Goal: Task Accomplishment & Management: Manage account settings

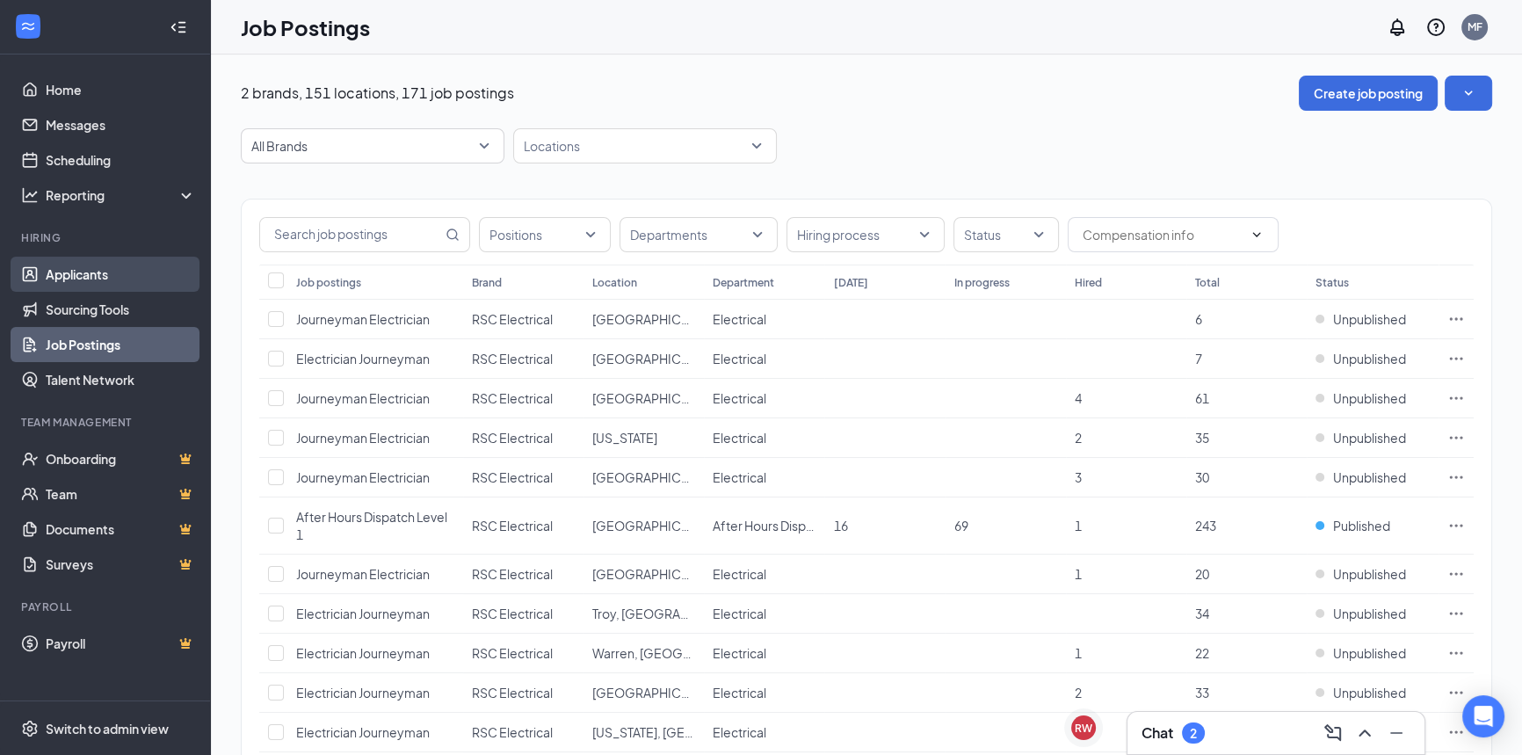
click at [72, 272] on link "Applicants" at bounding box center [121, 274] width 150 height 35
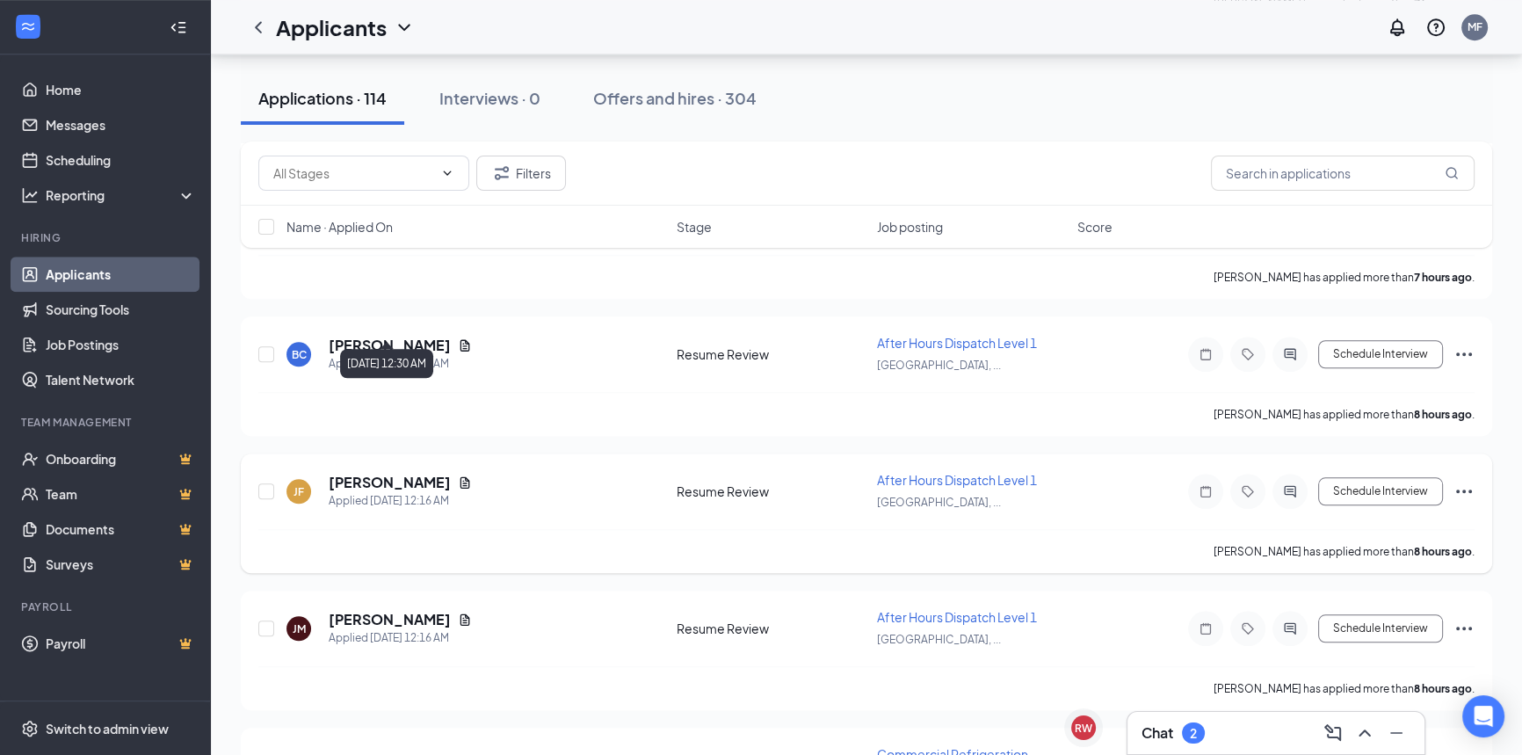
scroll to position [2556, 0]
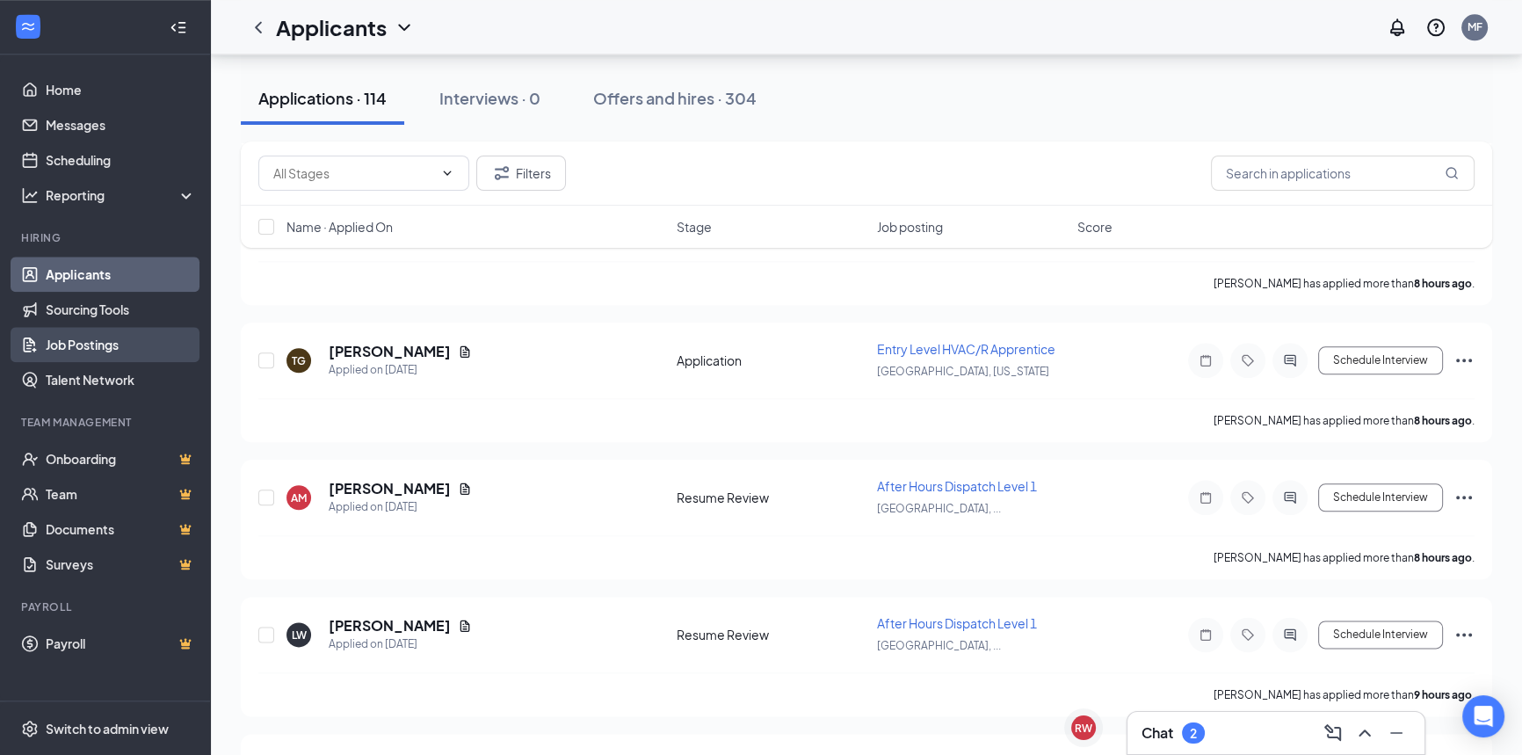
click at [143, 357] on link "Job Postings" at bounding box center [121, 344] width 150 height 35
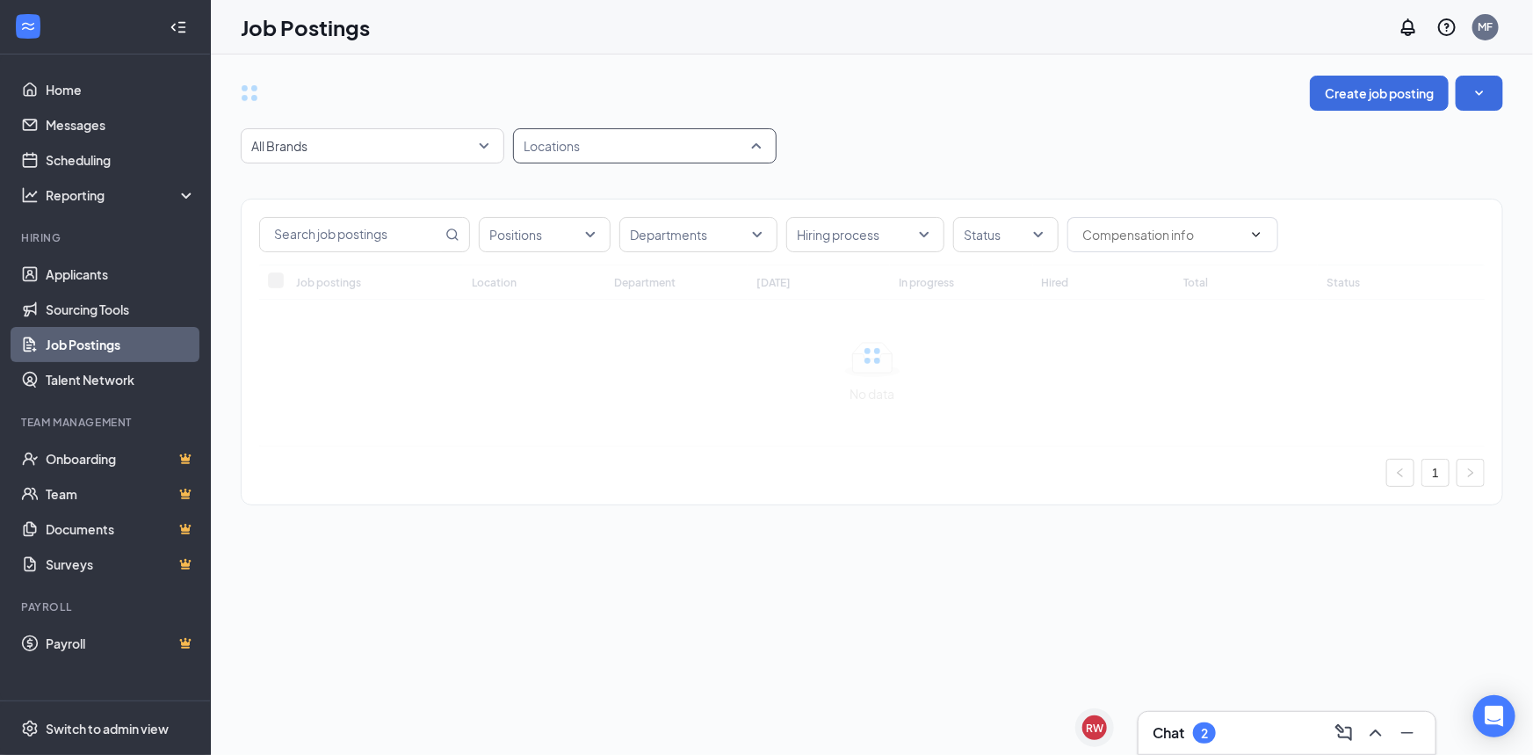
click at [633, 155] on div at bounding box center [636, 146] width 237 height 28
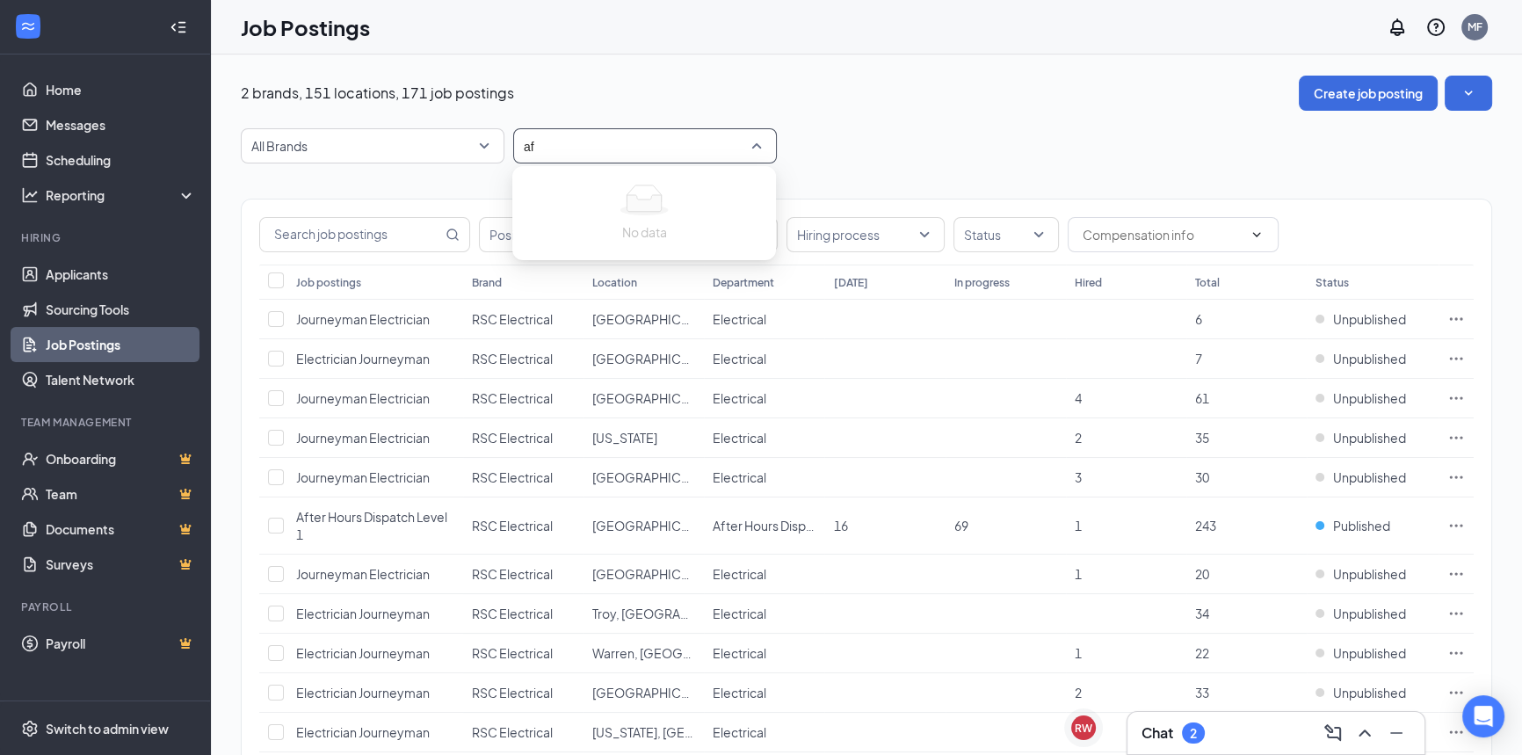
type input "aft"
drag, startPoint x: 961, startPoint y: 134, endPoint x: 811, endPoint y: 164, distance: 153.4
click at [959, 134] on div "All Brands Locations" at bounding box center [866, 145] width 1251 height 35
drag, startPoint x: 393, startPoint y: 242, endPoint x: 421, endPoint y: 212, distance: 41.0
click at [395, 238] on input "text" at bounding box center [351, 234] width 182 height 33
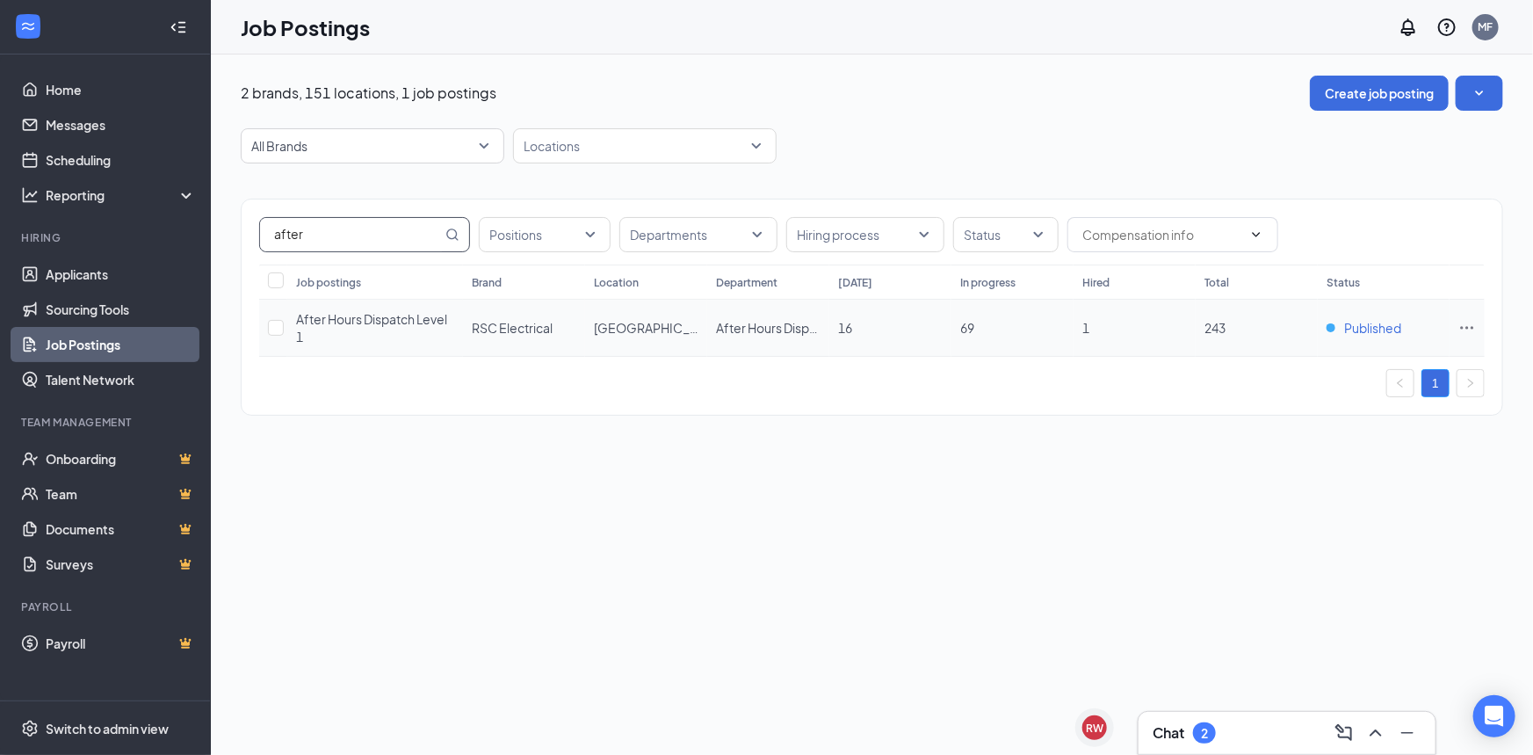
type input "after"
click at [1370, 332] on span "Published" at bounding box center [1372, 328] width 57 height 18
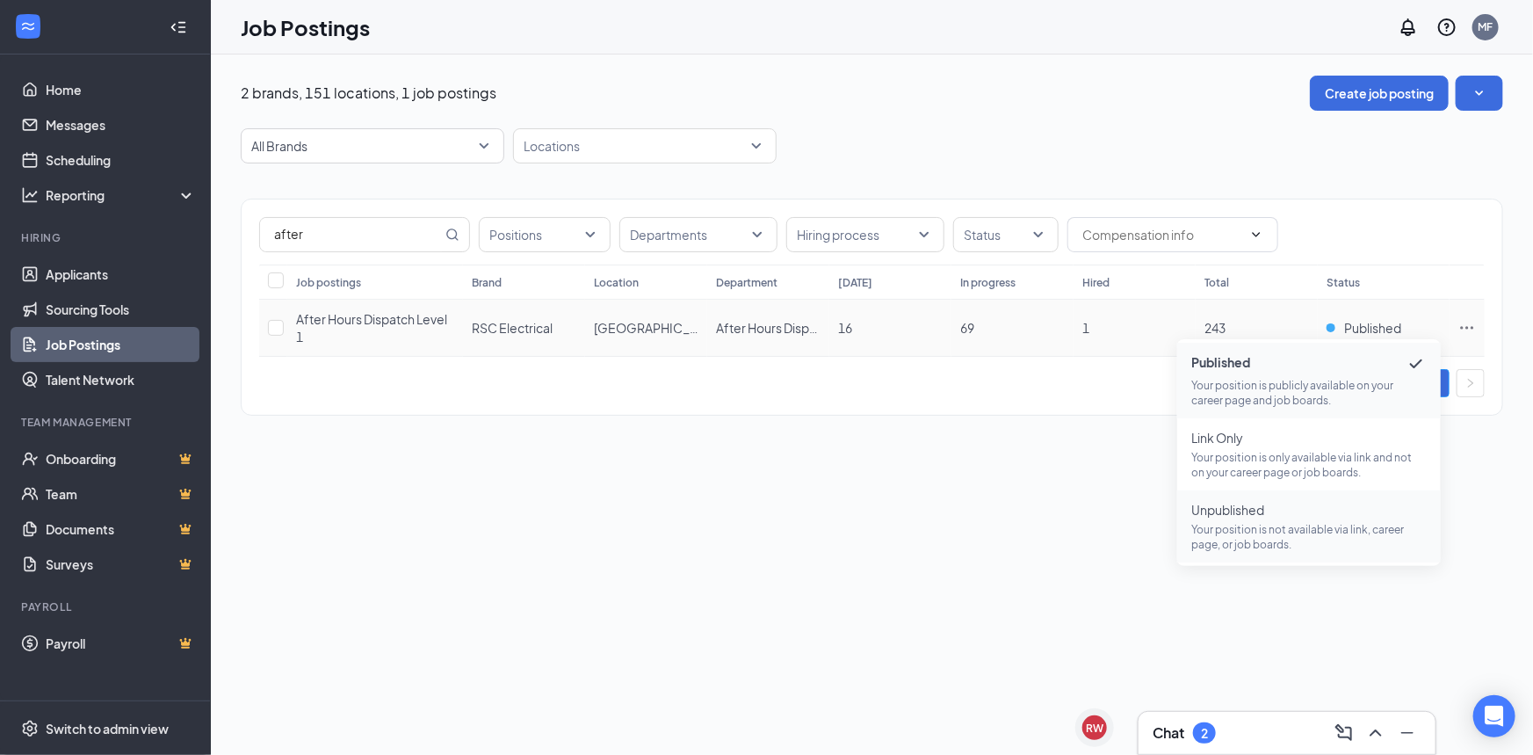
click at [1325, 520] on span "Unpublished Your position is not available via link, career page, or job boards." at bounding box center [1308, 526] width 235 height 51
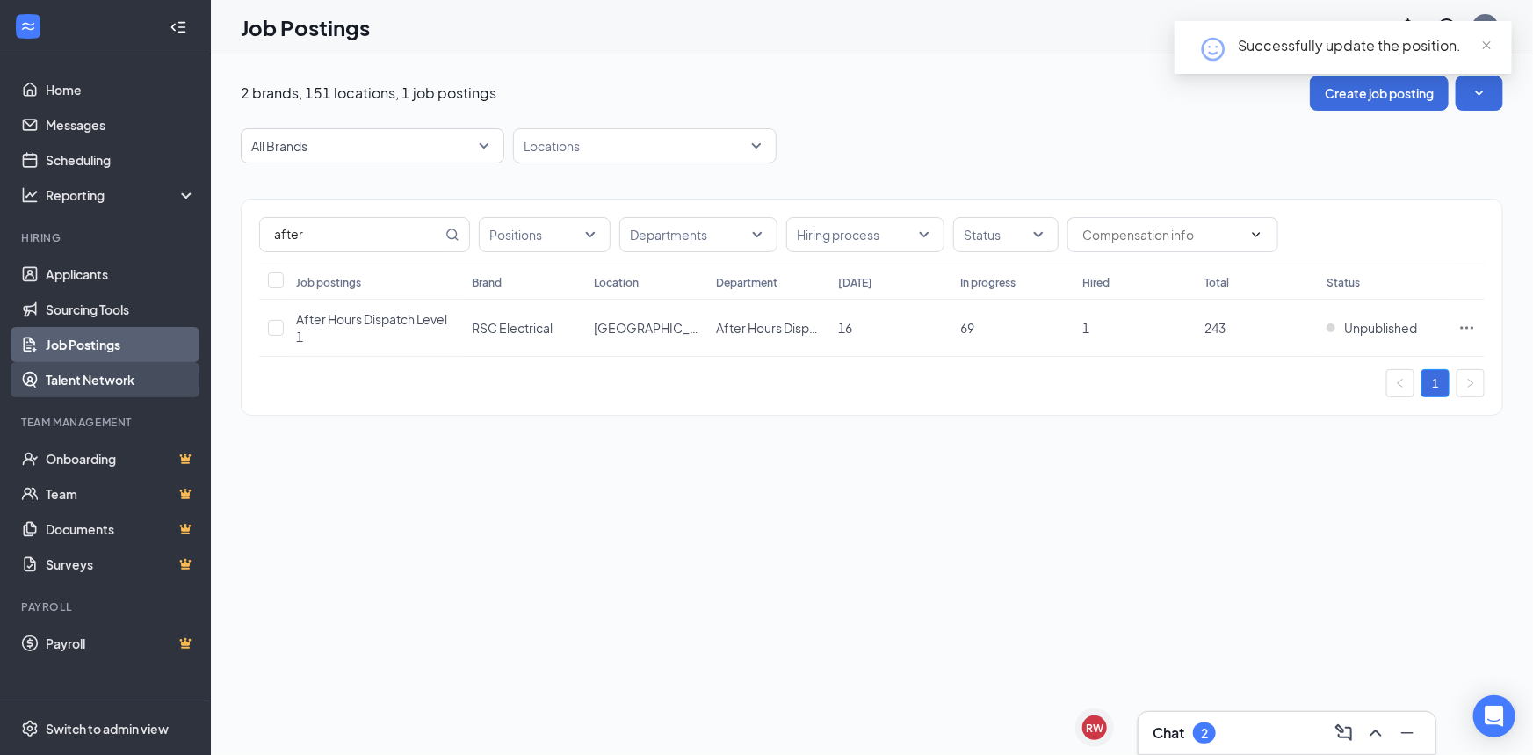
click at [89, 381] on link "Talent Network" at bounding box center [121, 379] width 150 height 35
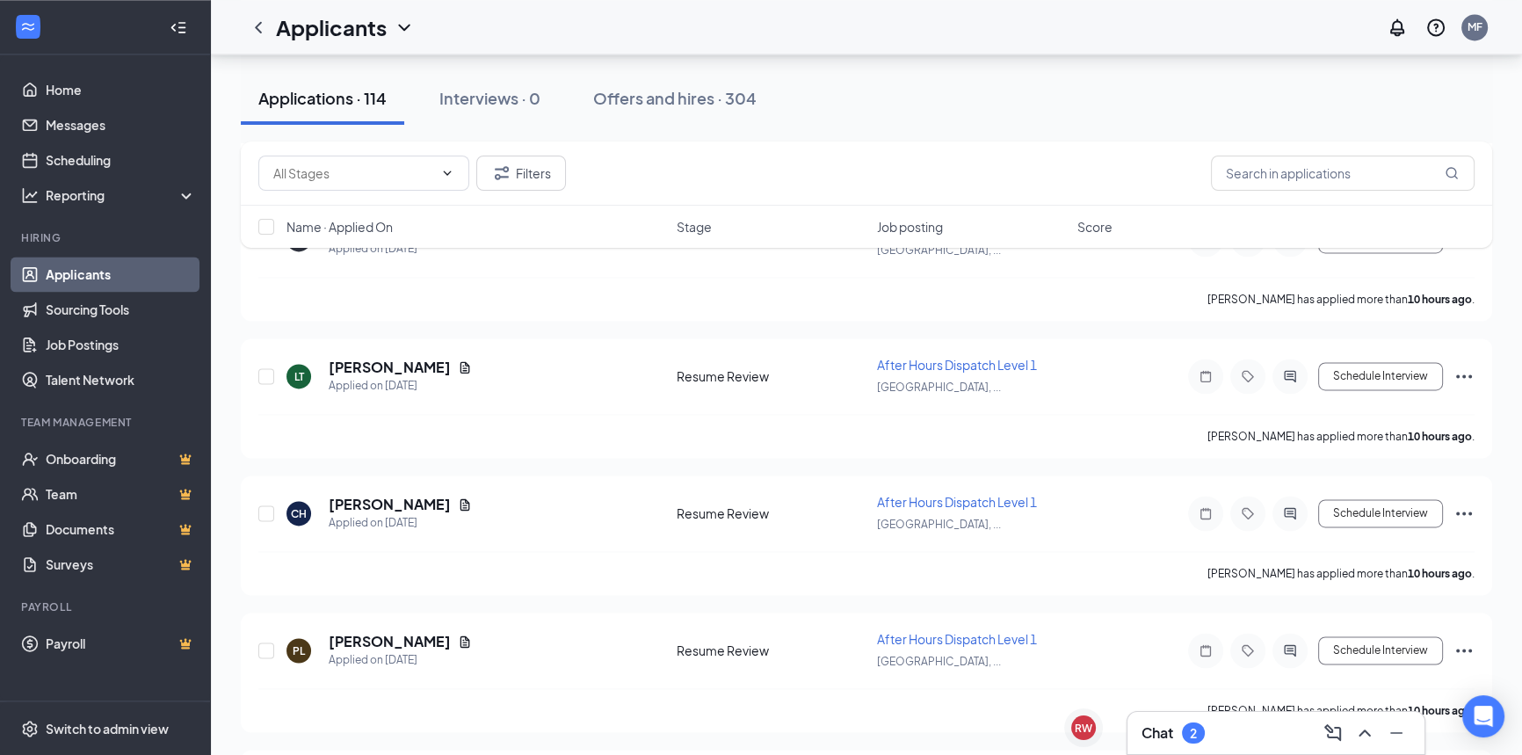
scroll to position [3833, 0]
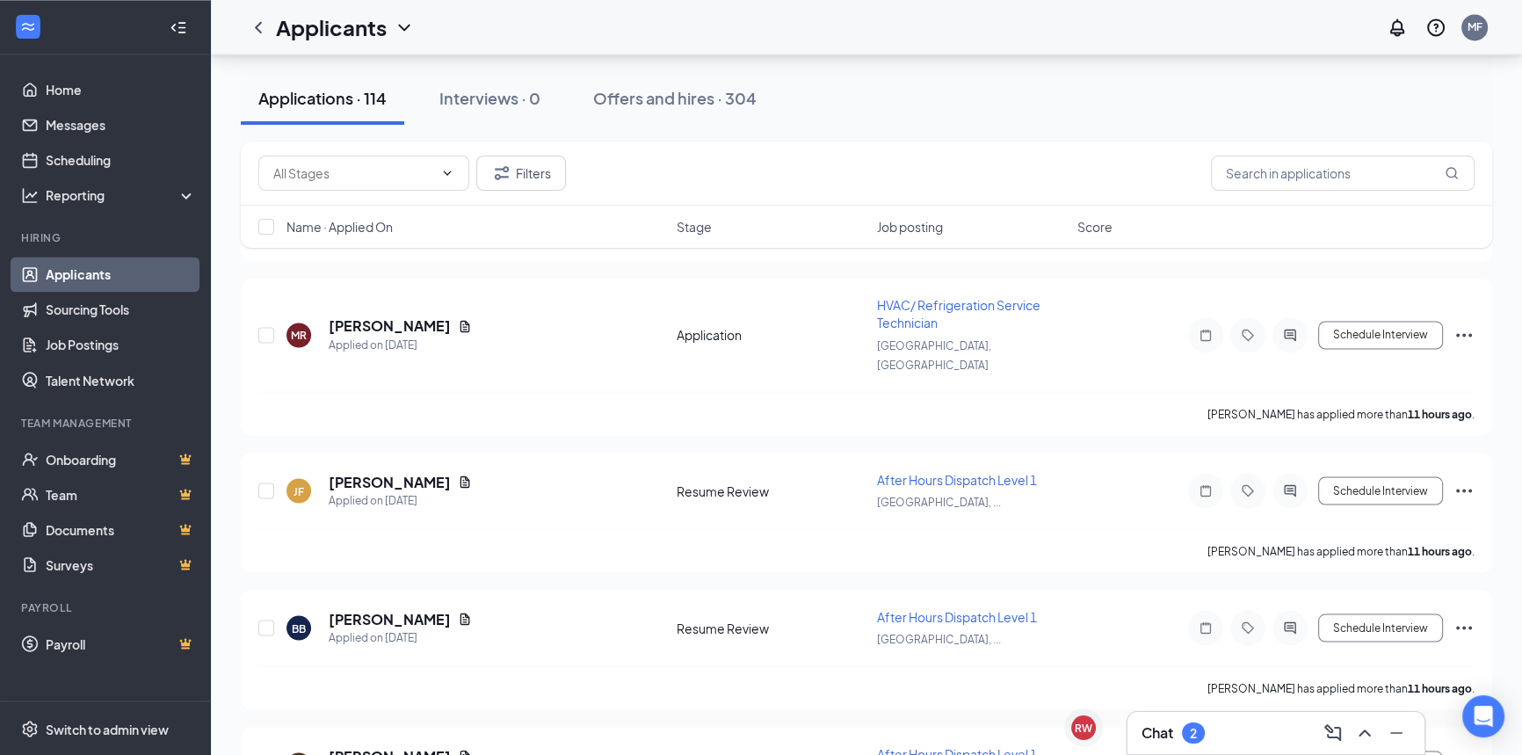
click at [1216, 729] on div "Chat 2" at bounding box center [1275, 733] width 269 height 28
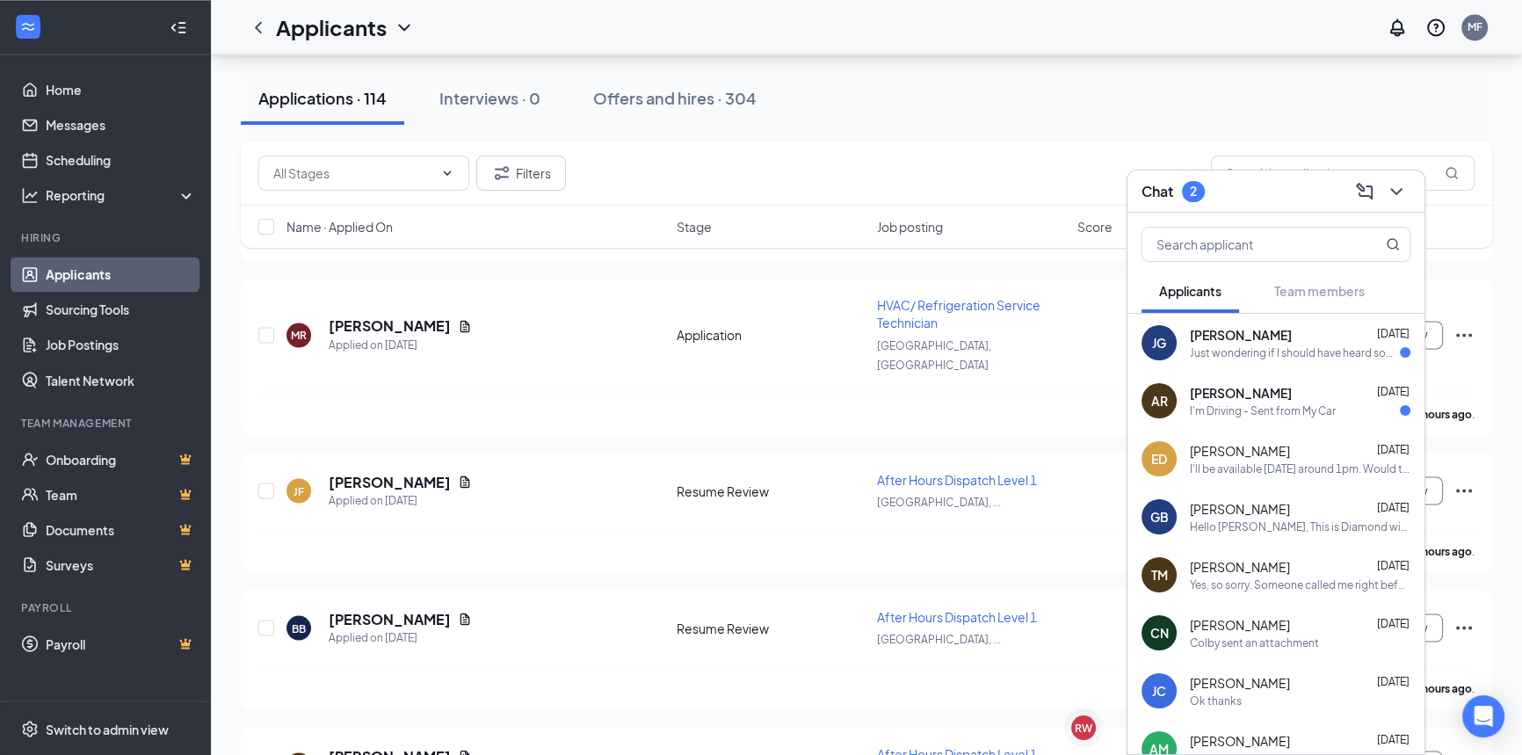
click at [1269, 345] on div "Just wondering if I should have heard something by now." at bounding box center [1295, 352] width 210 height 15
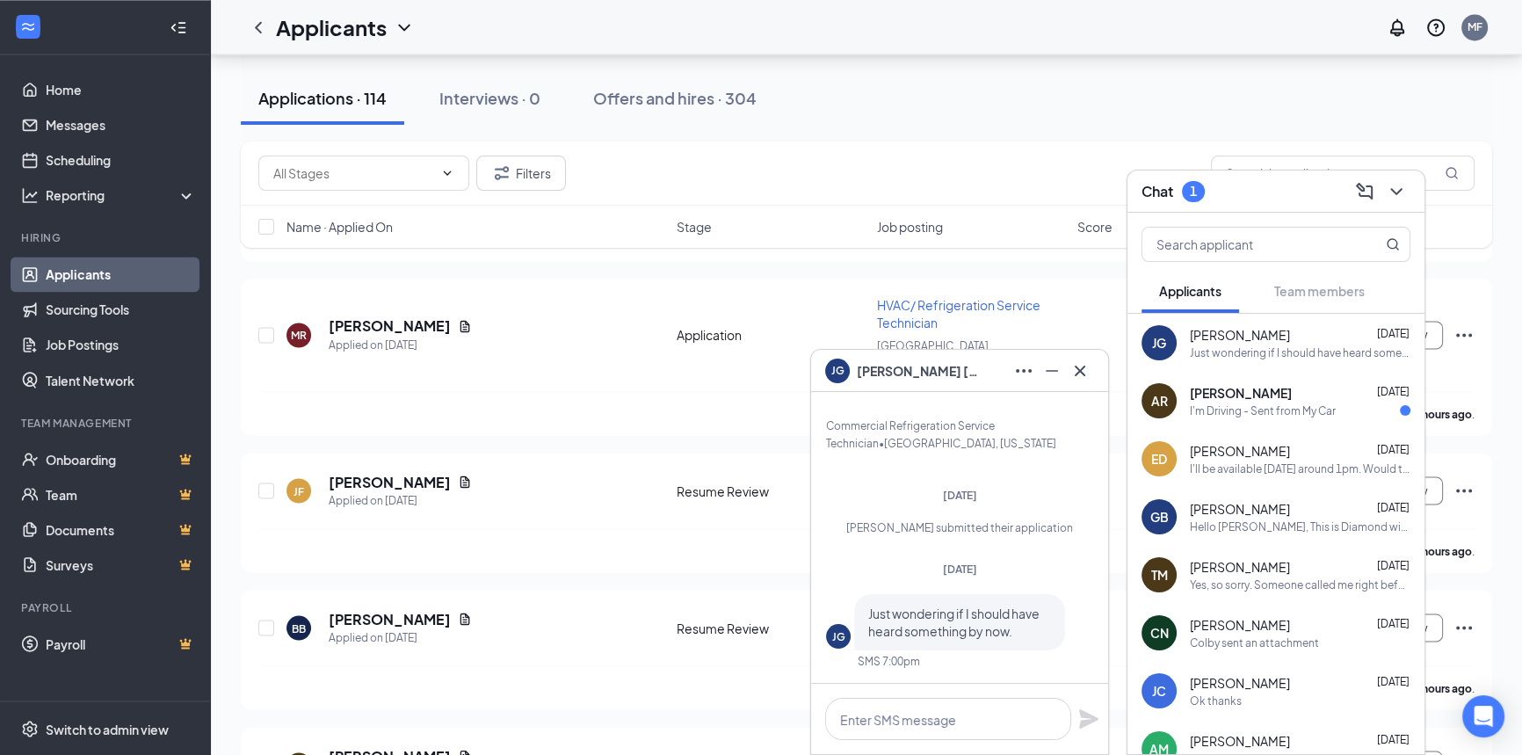
click at [1012, 76] on div "Applications · 114 Interviews · 0 Offers and hires · 304" at bounding box center [866, 98] width 1251 height 53
click at [1397, 192] on icon "ChevronDown" at bounding box center [1395, 191] width 11 height 7
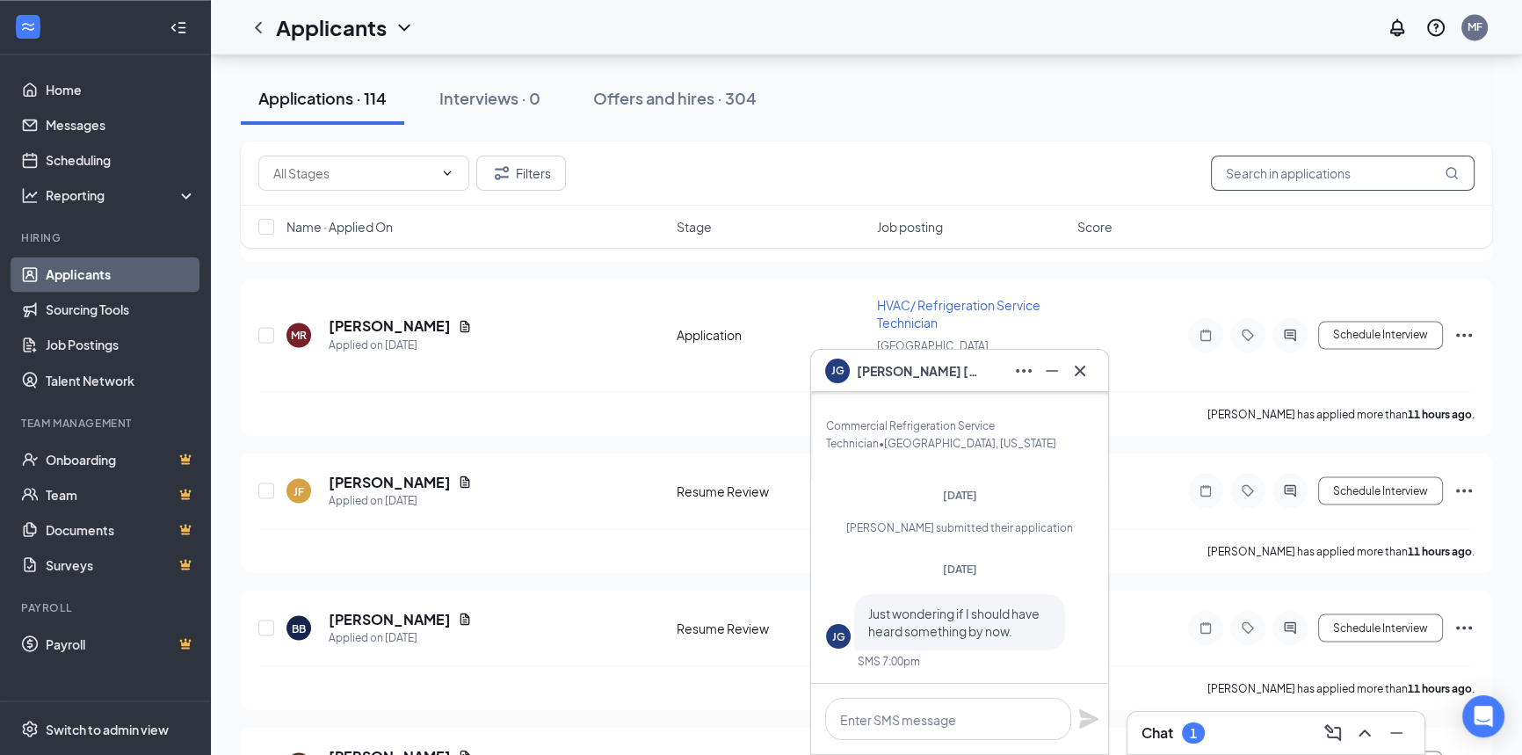
click at [1310, 177] on input "text" at bounding box center [1343, 173] width 264 height 35
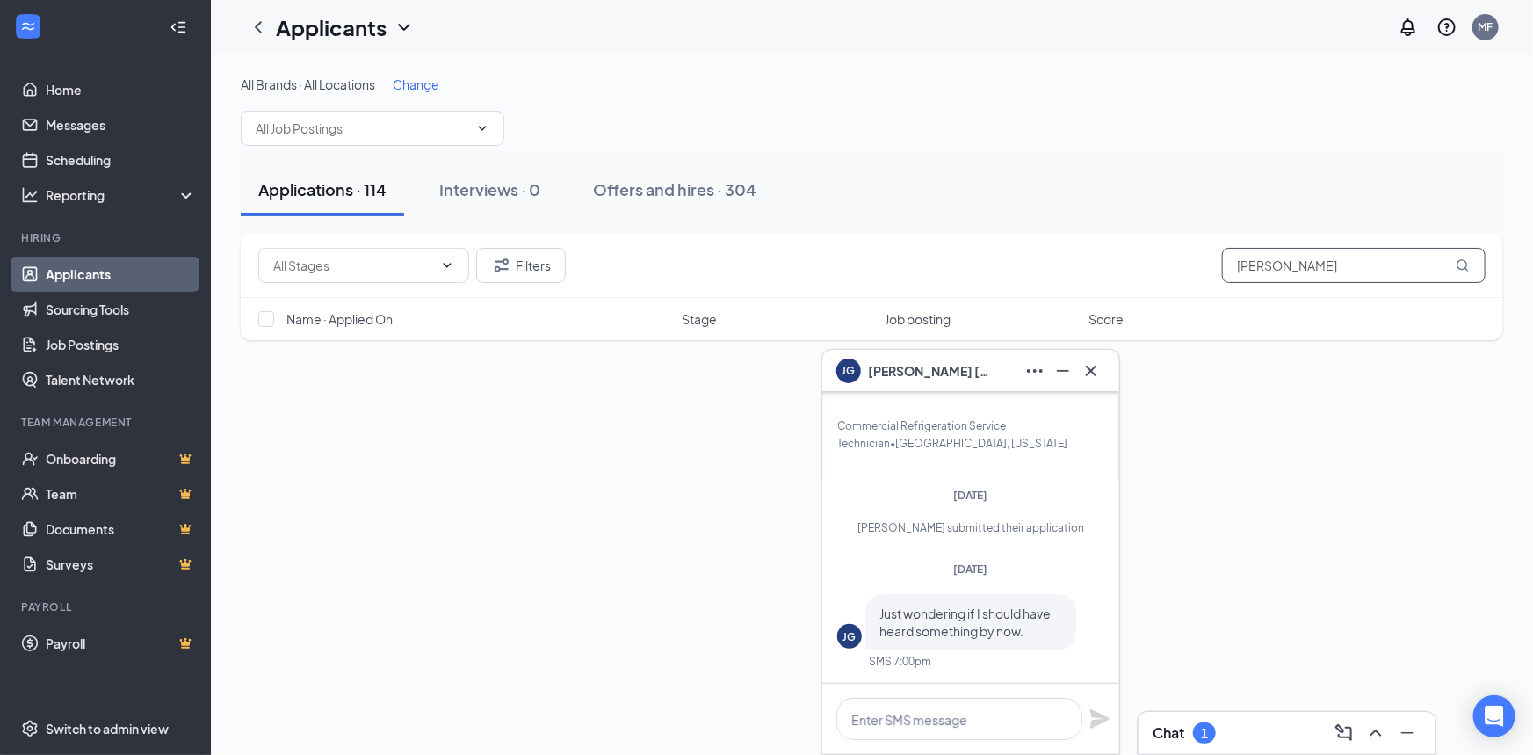
type input "[PERSON_NAME]"
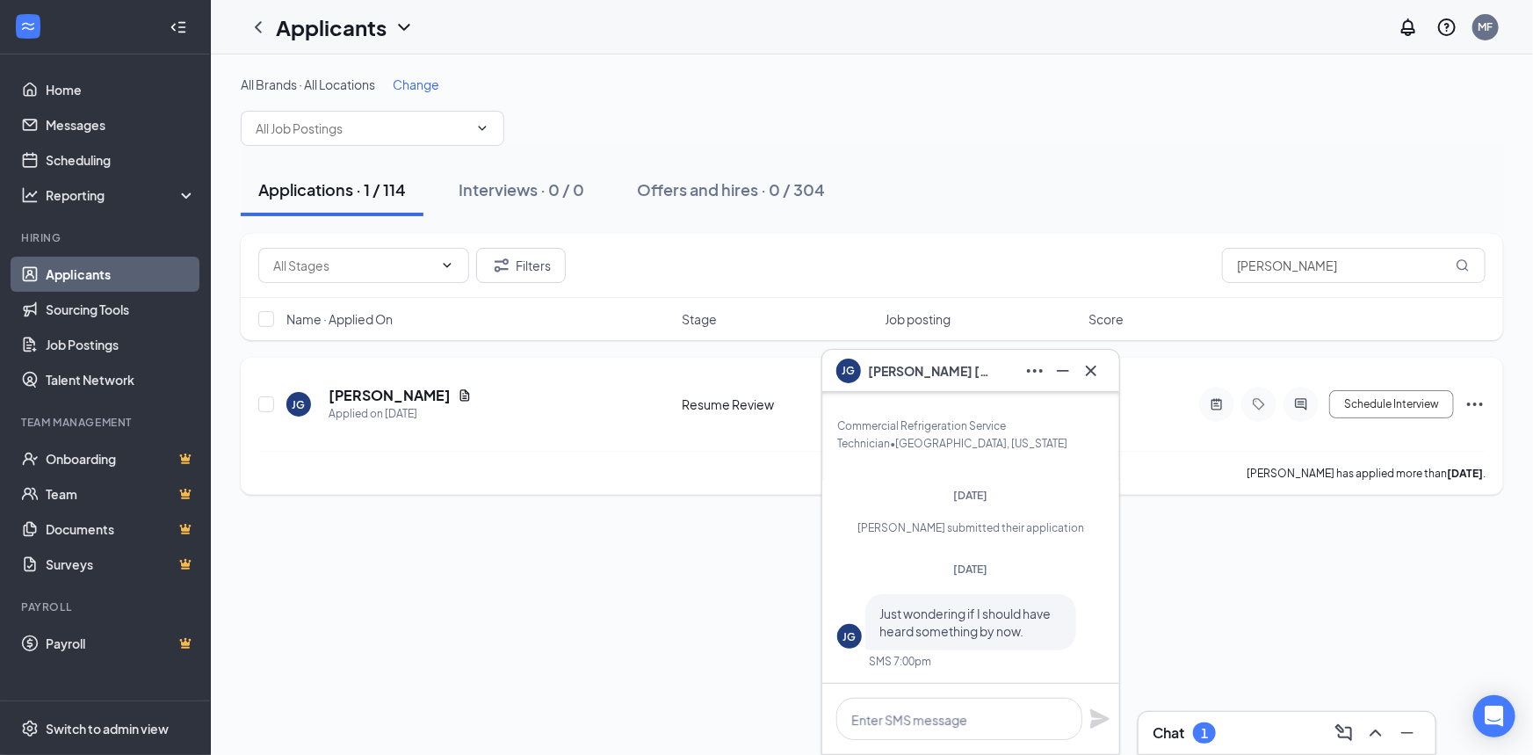
click at [1488, 400] on div "[PERSON_NAME] Applied on [DATE] Resume Review Commercial Refrigeration Service …" at bounding box center [872, 426] width 1263 height 137
click at [1478, 403] on icon "Ellipses" at bounding box center [1475, 404] width 21 height 21
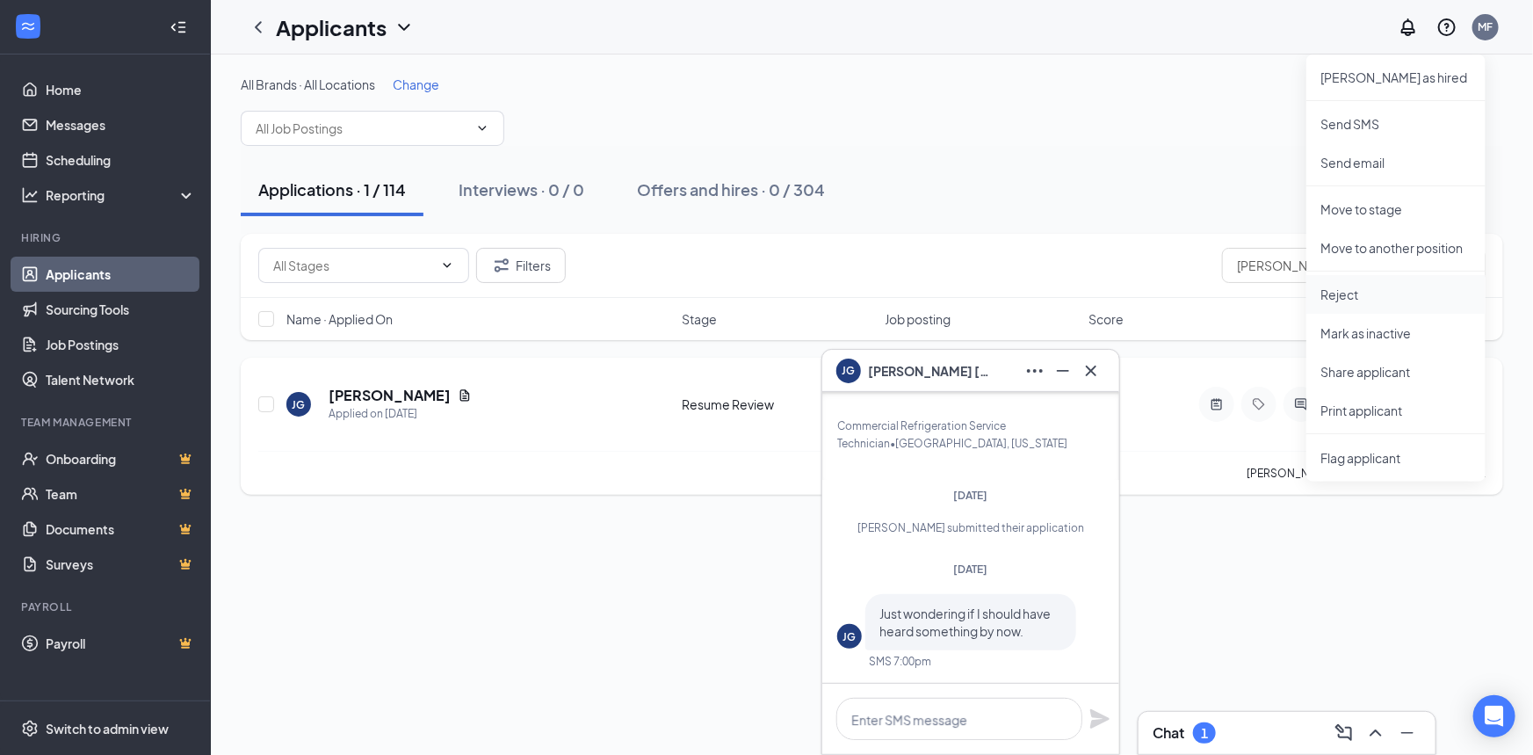
click at [1369, 277] on li "Reject" at bounding box center [1396, 294] width 179 height 39
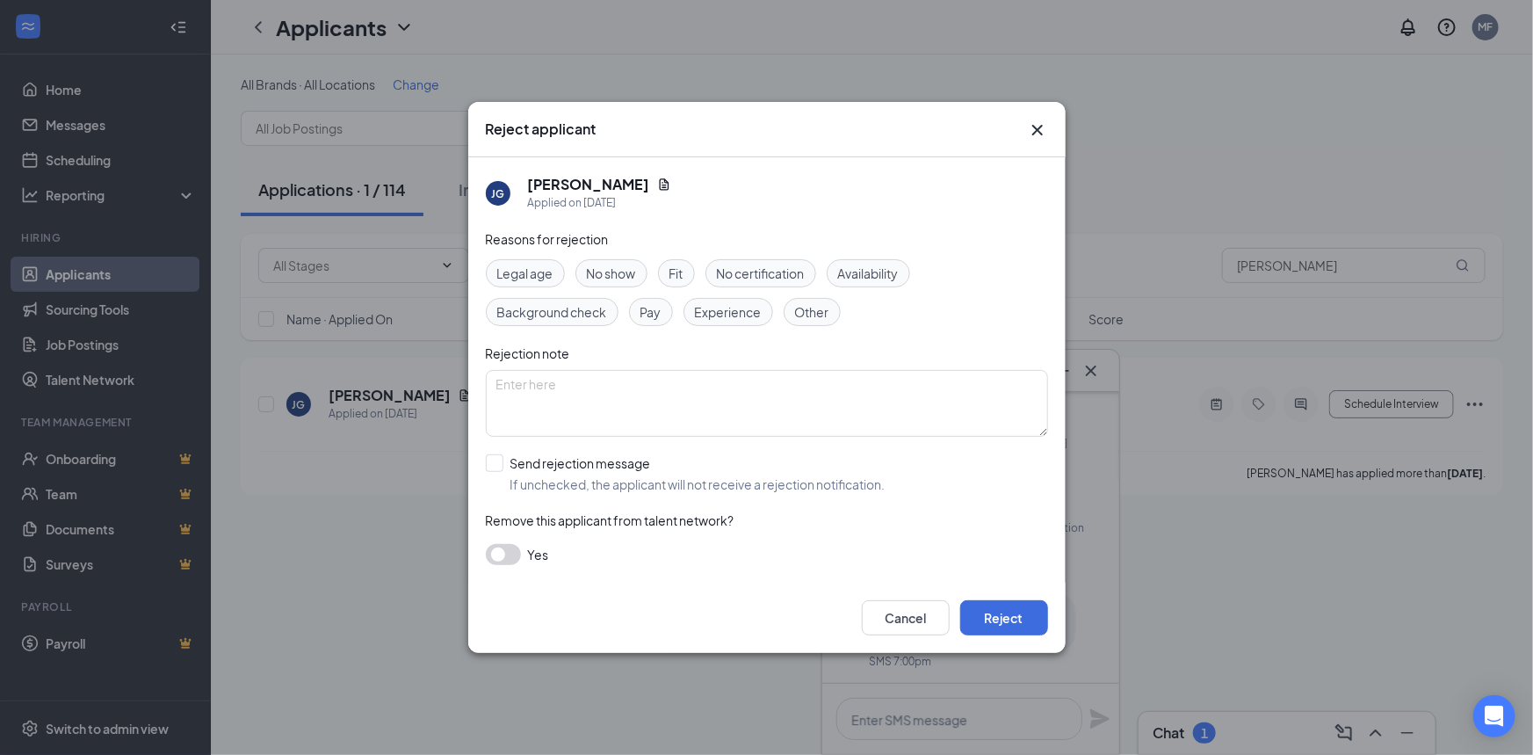
click at [496, 448] on div "Reasons for rejection Legal age No show Fit No certification Availability Backg…" at bounding box center [767, 405] width 562 height 353
click at [507, 461] on input "Send rejection message If unchecked, the applicant will not receive a rejection…" at bounding box center [686, 473] width 400 height 39
checkbox input "true"
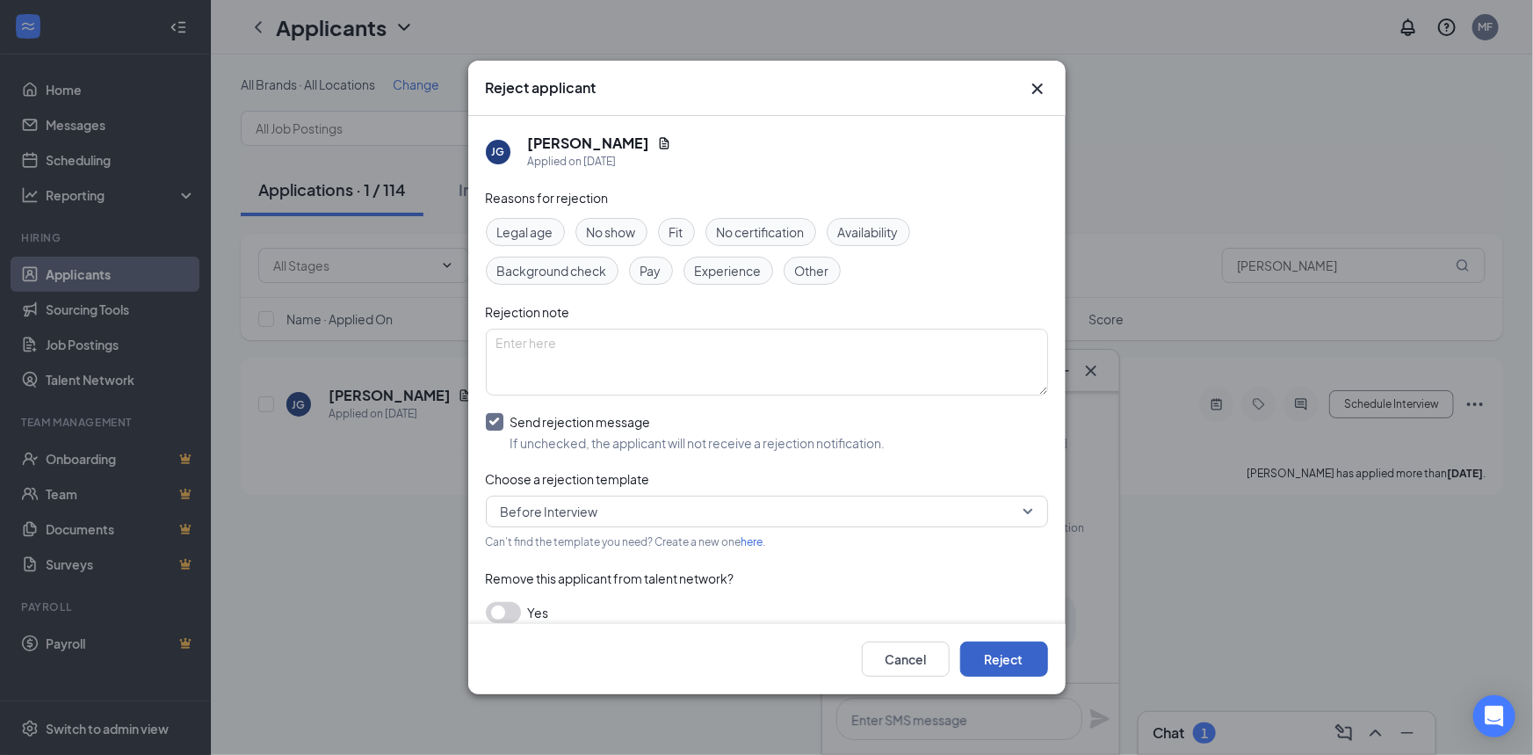
click at [1003, 642] on button "Reject" at bounding box center [1004, 658] width 88 height 35
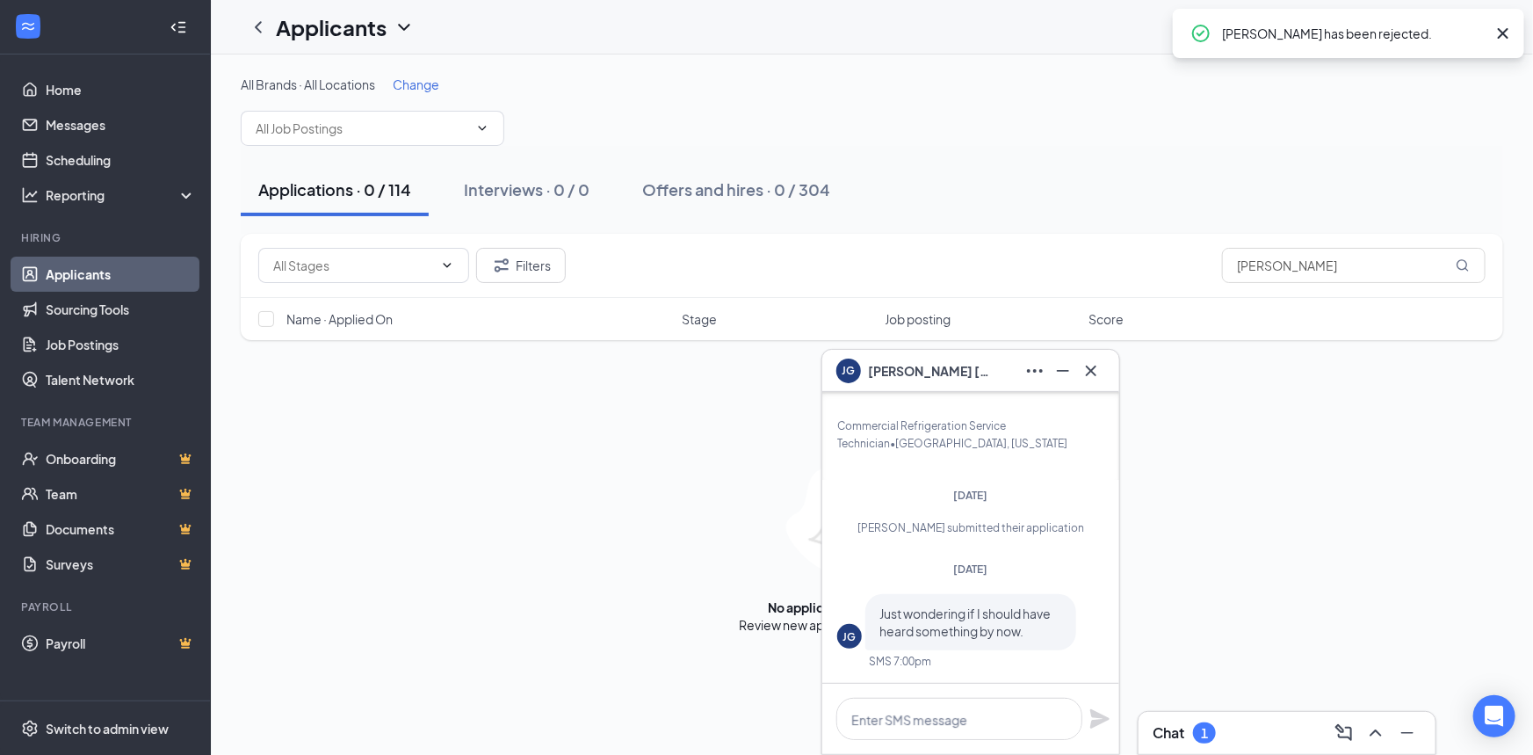
click at [1187, 731] on div "Chat 1" at bounding box center [1184, 732] width 63 height 21
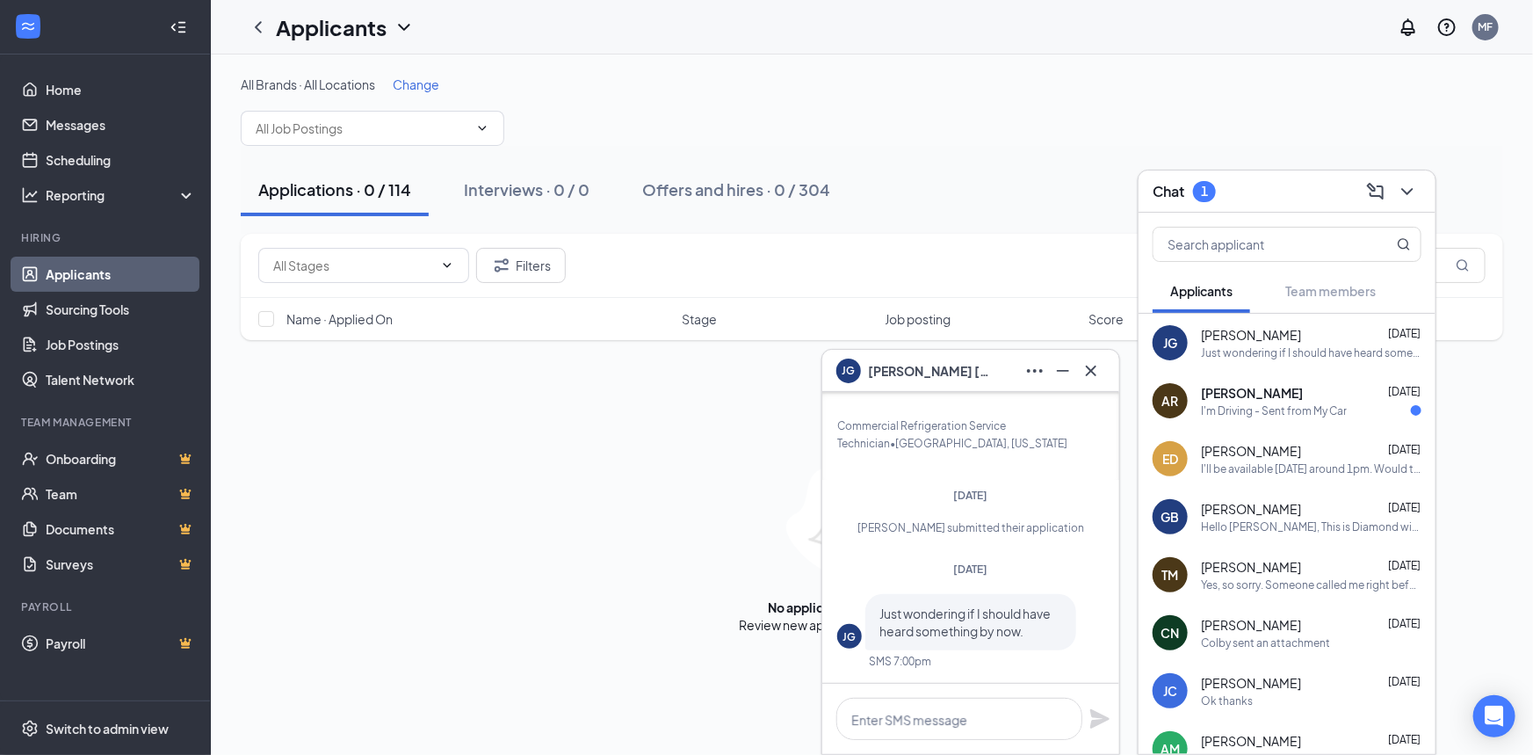
click at [1258, 414] on div "I'm Driving - Sent from My Car" at bounding box center [1274, 410] width 146 height 15
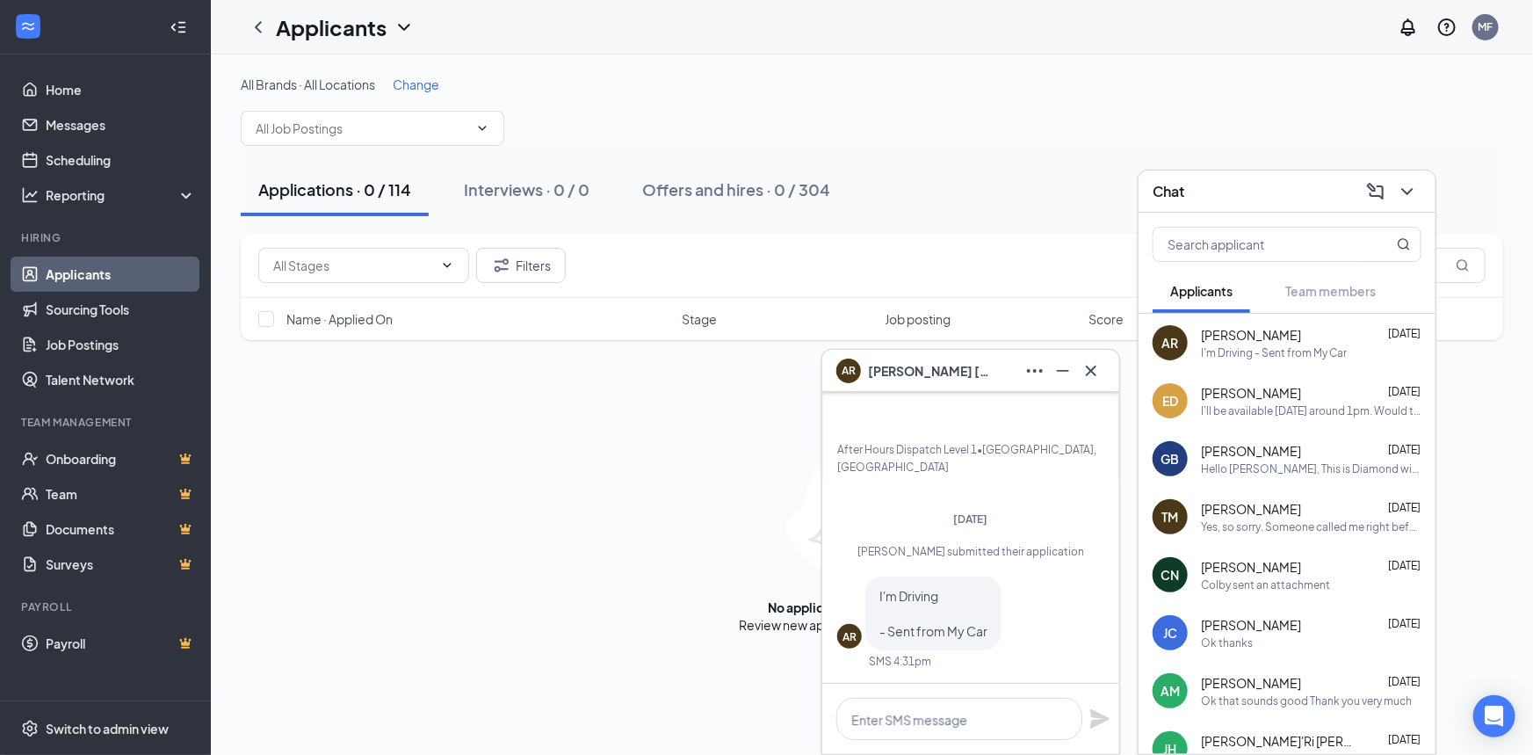
click at [1081, 173] on div "Applications · 0 / 114 Interviews · 0 / 0 Offers and hires · 0 / 304" at bounding box center [872, 189] width 1263 height 53
click at [1412, 186] on icon "ChevronDown" at bounding box center [1407, 191] width 21 height 21
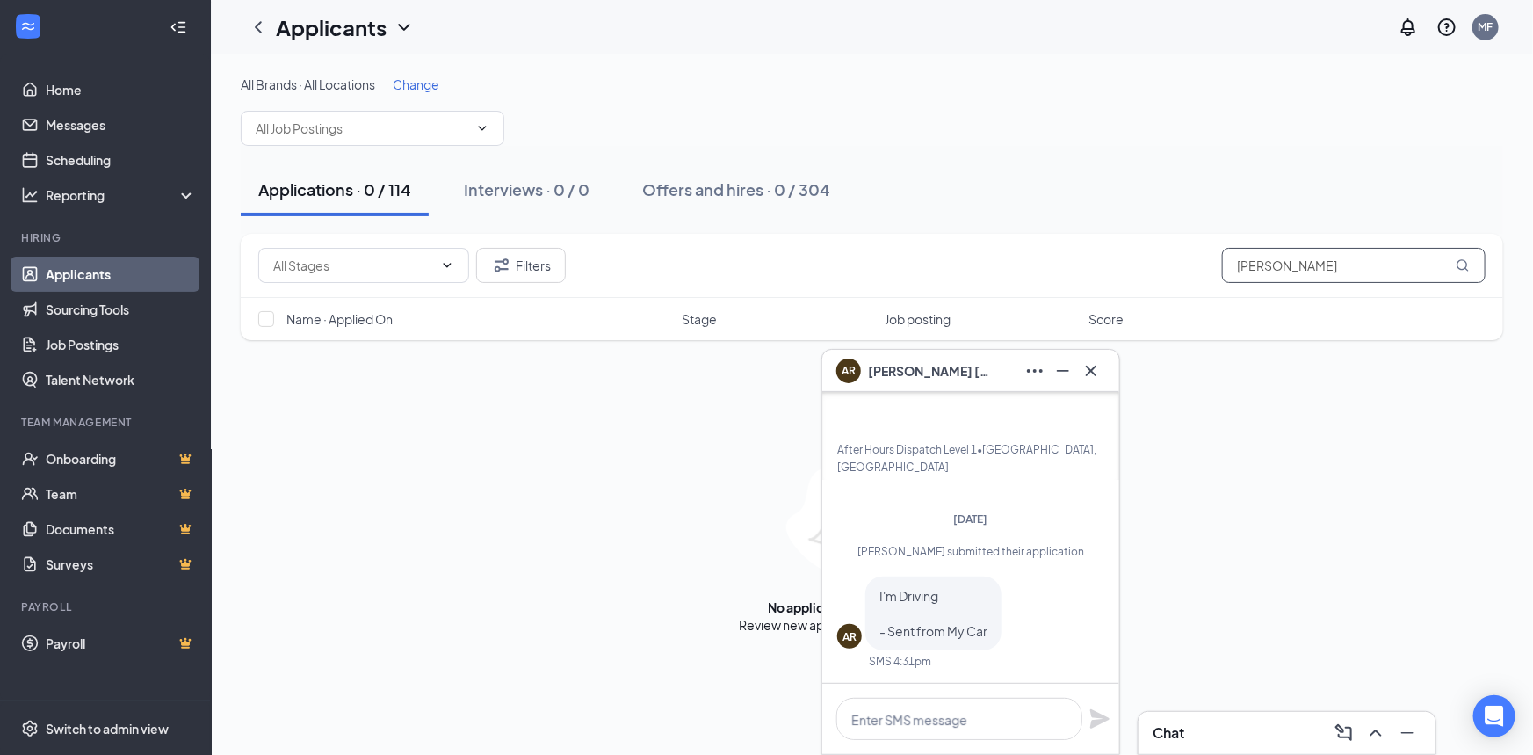
drag, startPoint x: 1362, startPoint y: 267, endPoint x: 833, endPoint y: 284, distance: 529.2
click at [833, 284] on div "Filters [PERSON_NAME]" at bounding box center [872, 266] width 1263 height 64
type input "[PERSON_NAME]"
click at [377, 360] on div "Filters [PERSON_NAME] Name · Applied On Stage Job posting Score" at bounding box center [872, 323] width 1263 height 178
click at [568, 367] on div "Filters [PERSON_NAME] Name · Applied On Stage Job posting Score" at bounding box center [872, 323] width 1263 height 178
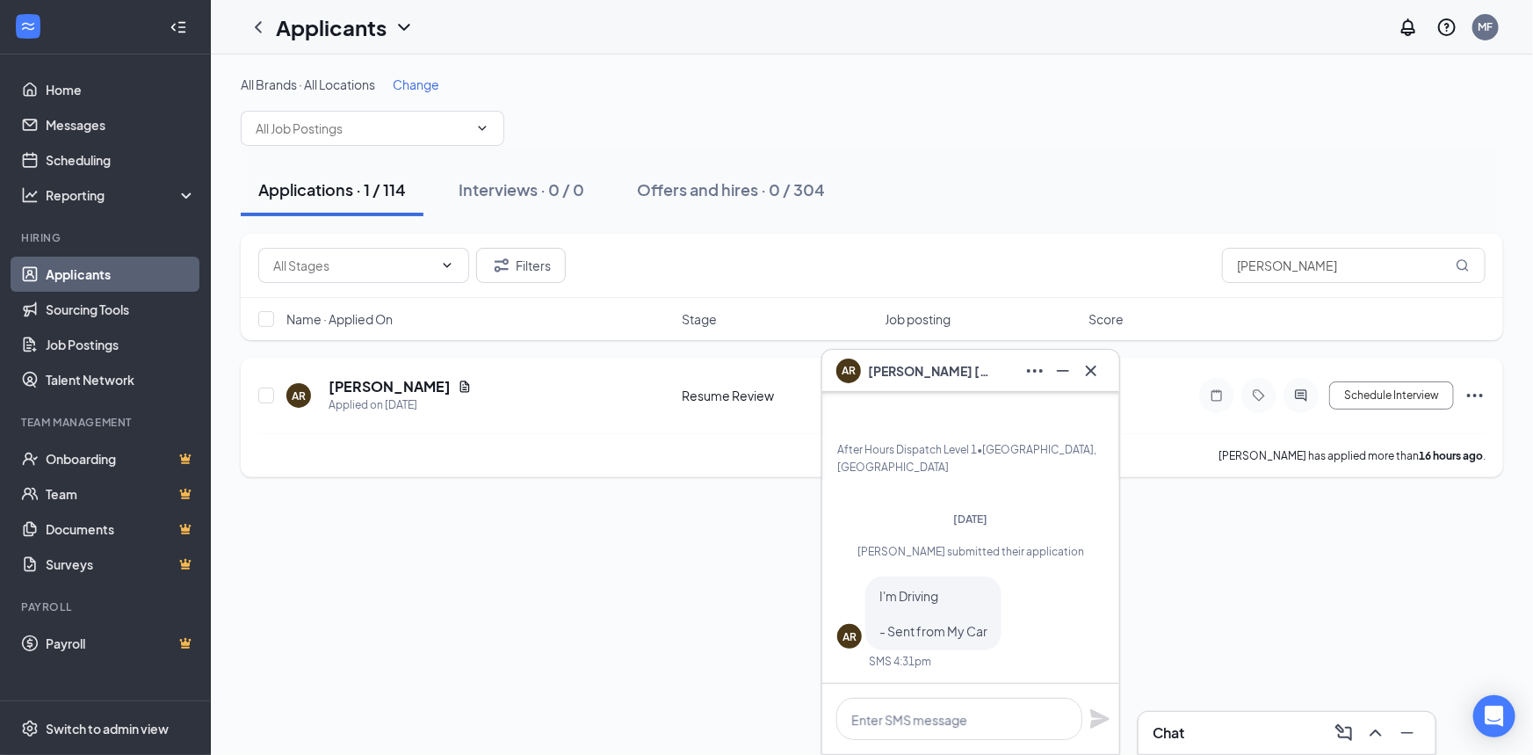
click at [720, 453] on div "[PERSON_NAME] has applied more than 16 hours ago ." at bounding box center [871, 455] width 1227 height 44
click at [1091, 358] on button at bounding box center [1091, 371] width 28 height 28
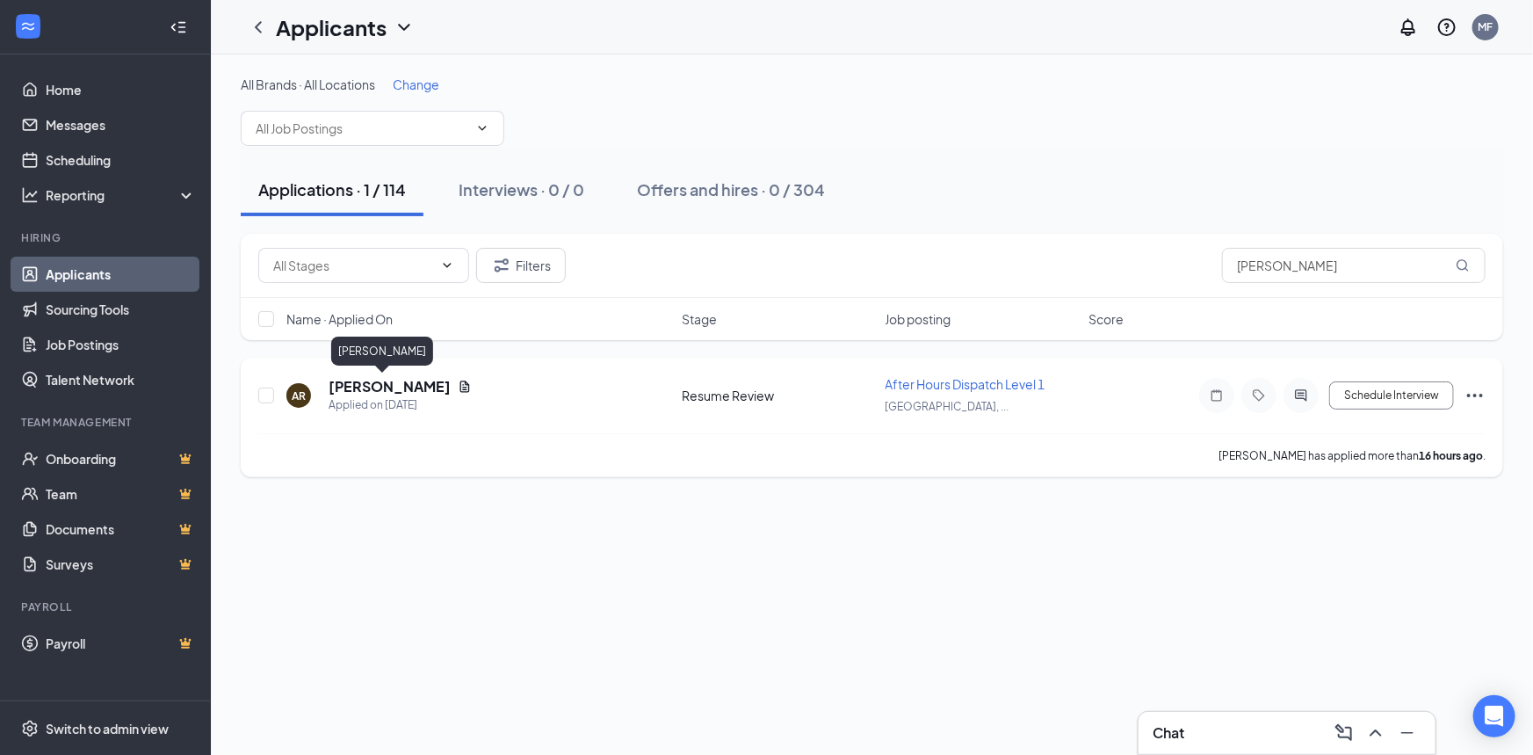
click at [363, 378] on h5 "[PERSON_NAME]" at bounding box center [390, 386] width 122 height 19
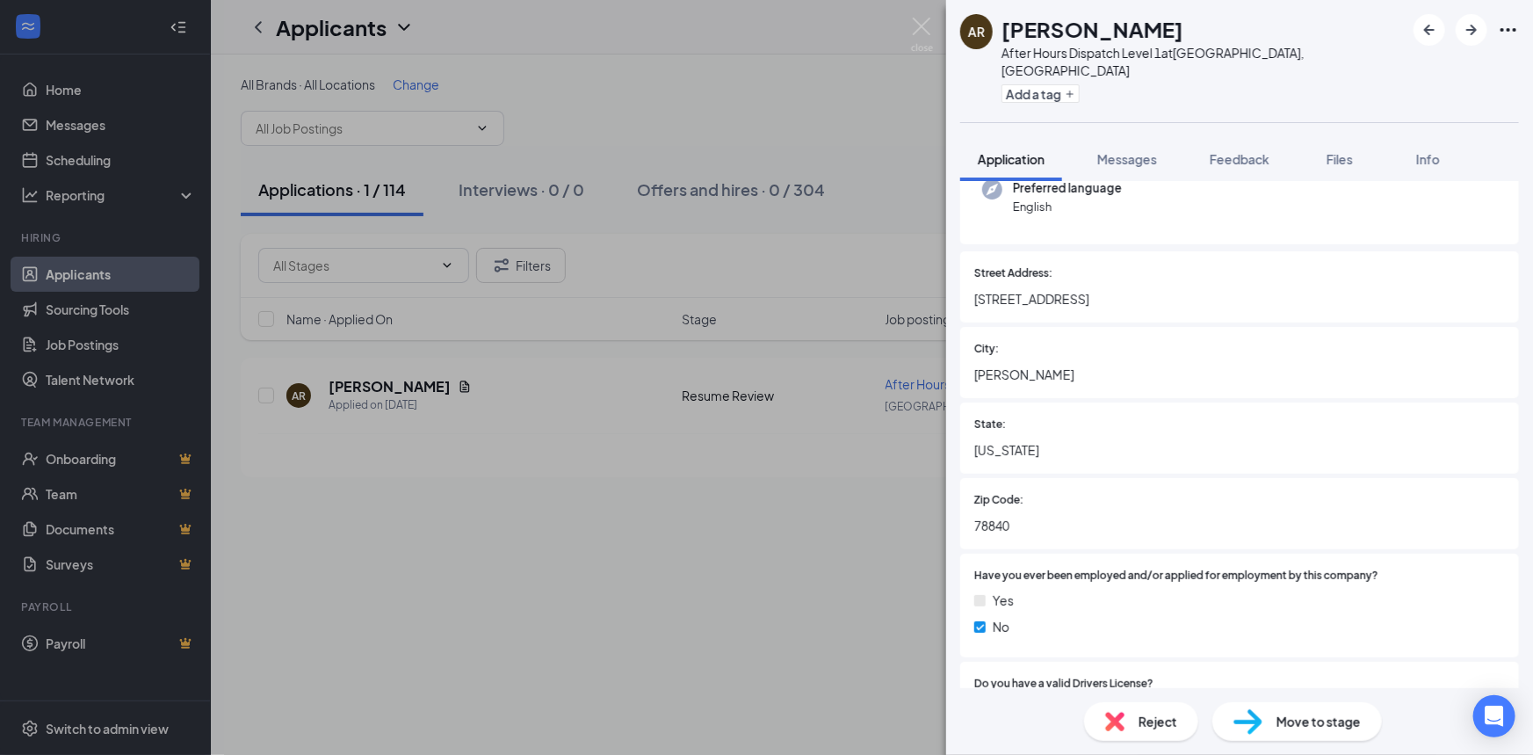
scroll to position [159, 0]
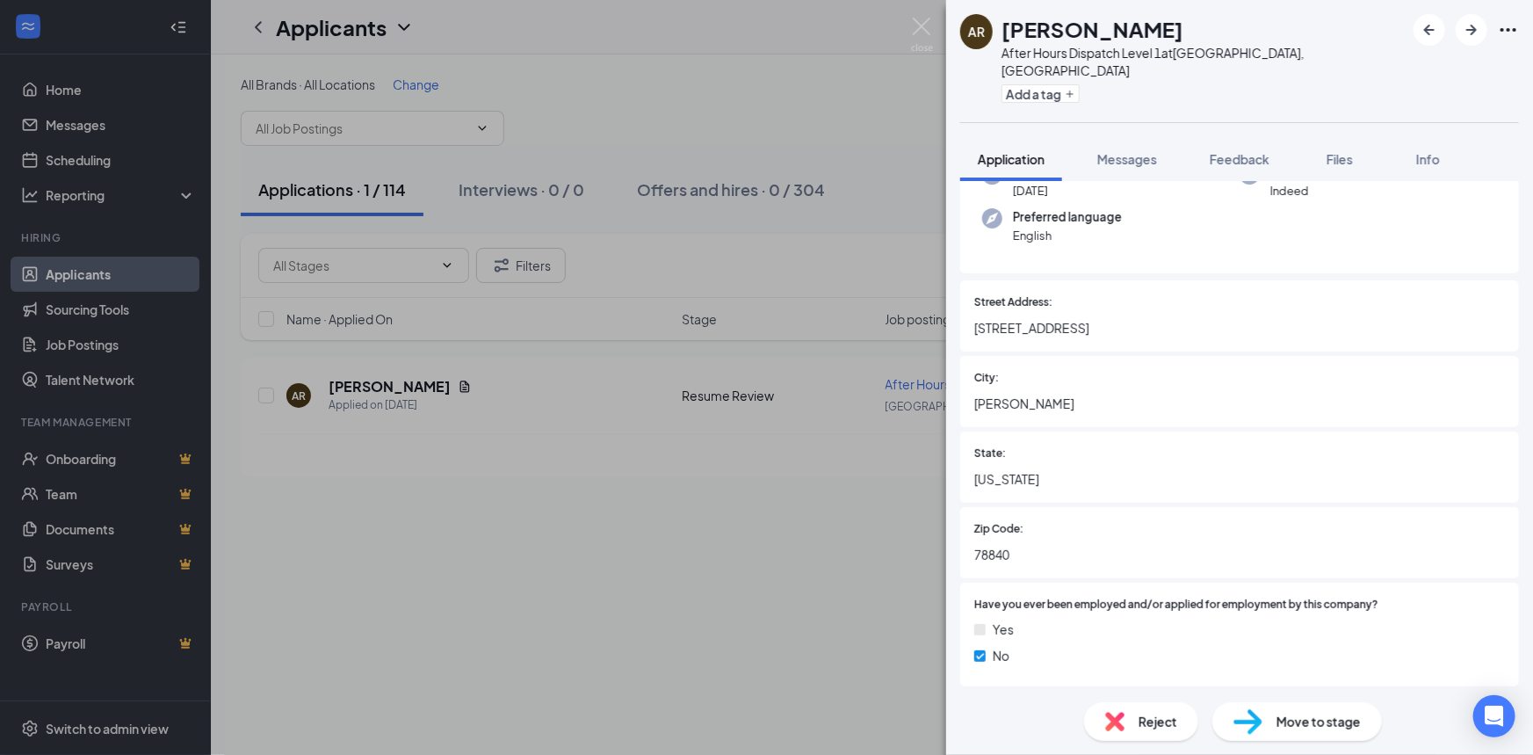
click at [1123, 710] on div "Reject" at bounding box center [1141, 721] width 114 height 39
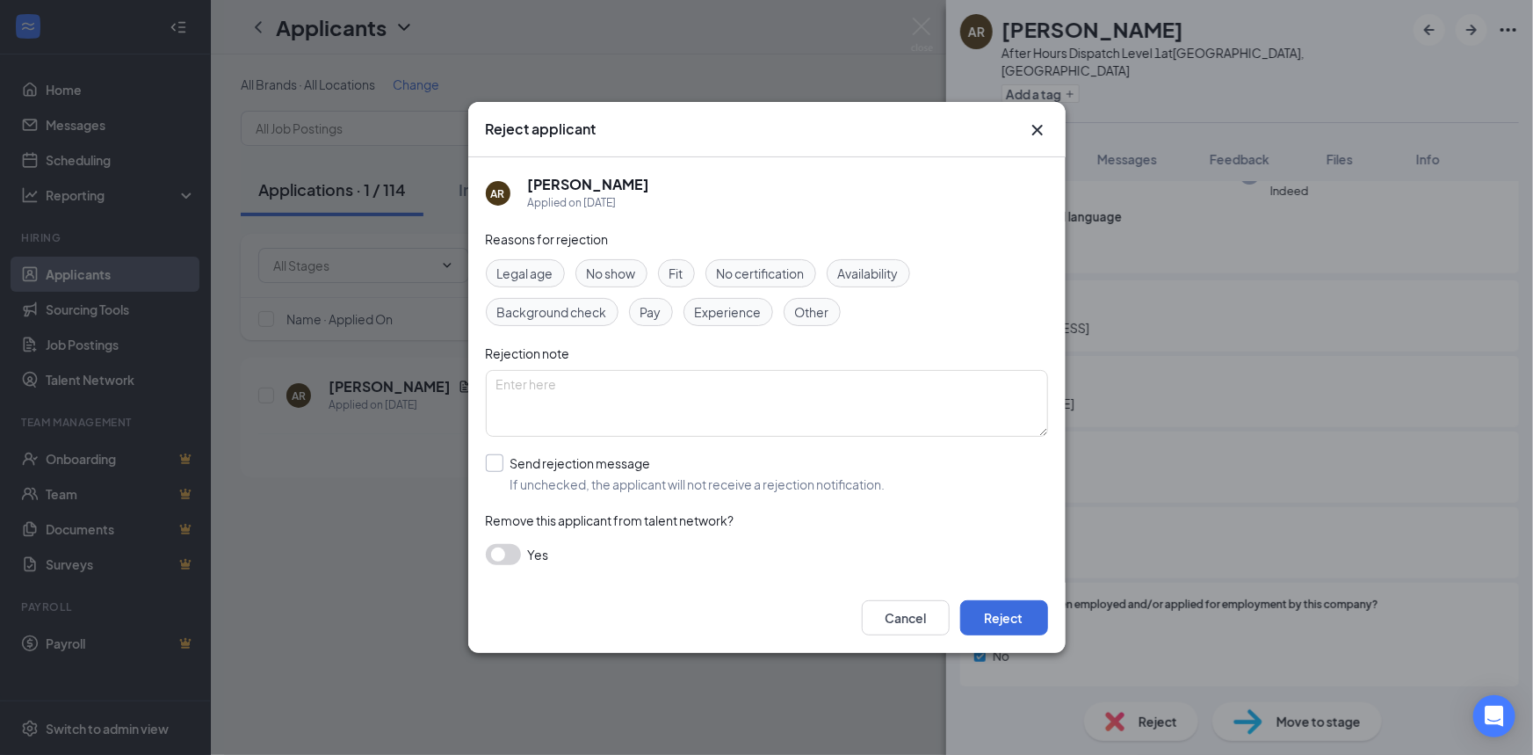
click at [571, 473] on input "Send rejection message If unchecked, the applicant will not receive a rejection…" at bounding box center [686, 473] width 400 height 39
checkbox input "true"
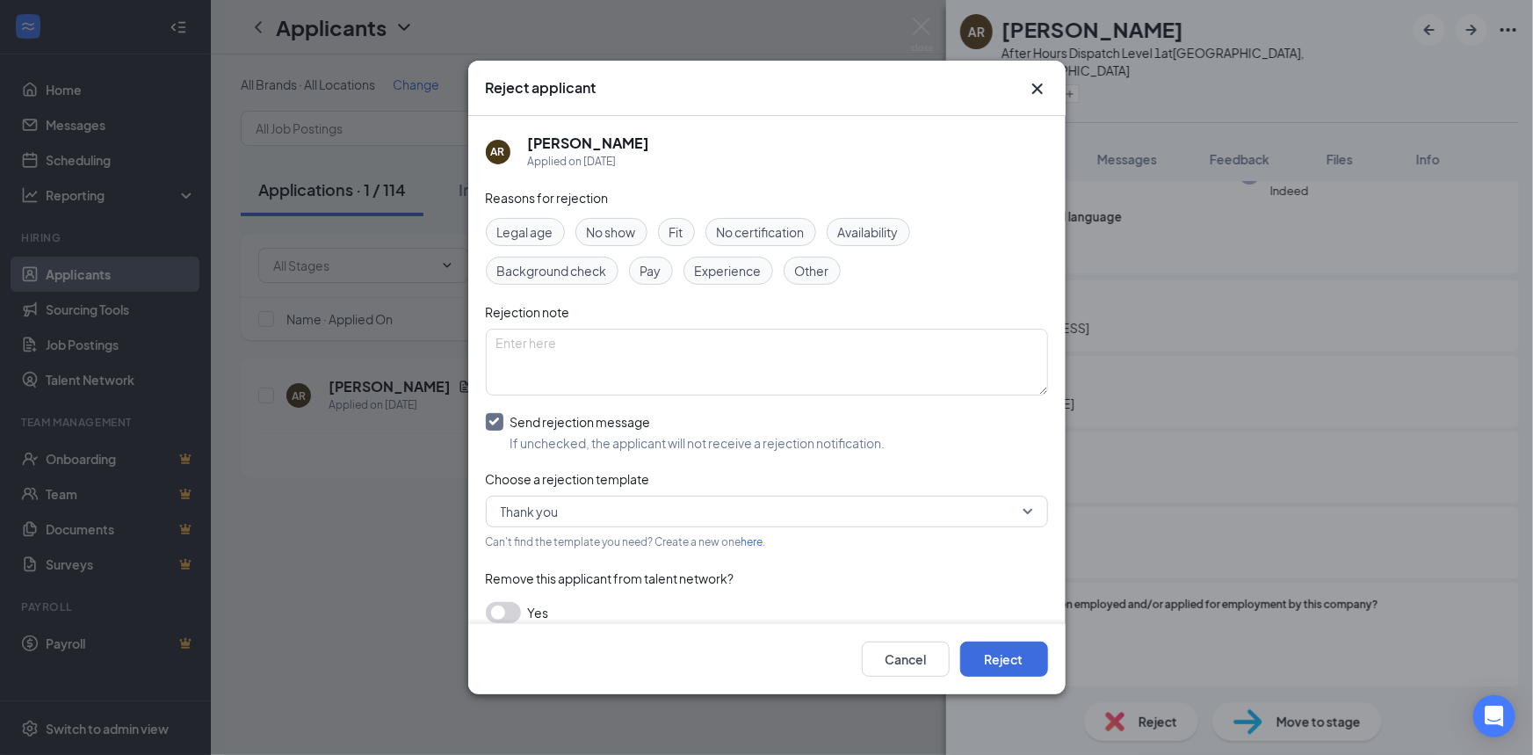
drag, startPoint x: 683, startPoint y: 228, endPoint x: 693, endPoint y: 251, distance: 25.2
click at [680, 228] on span "Fit" at bounding box center [677, 231] width 14 height 19
click at [1000, 665] on button "Reject" at bounding box center [1004, 658] width 88 height 35
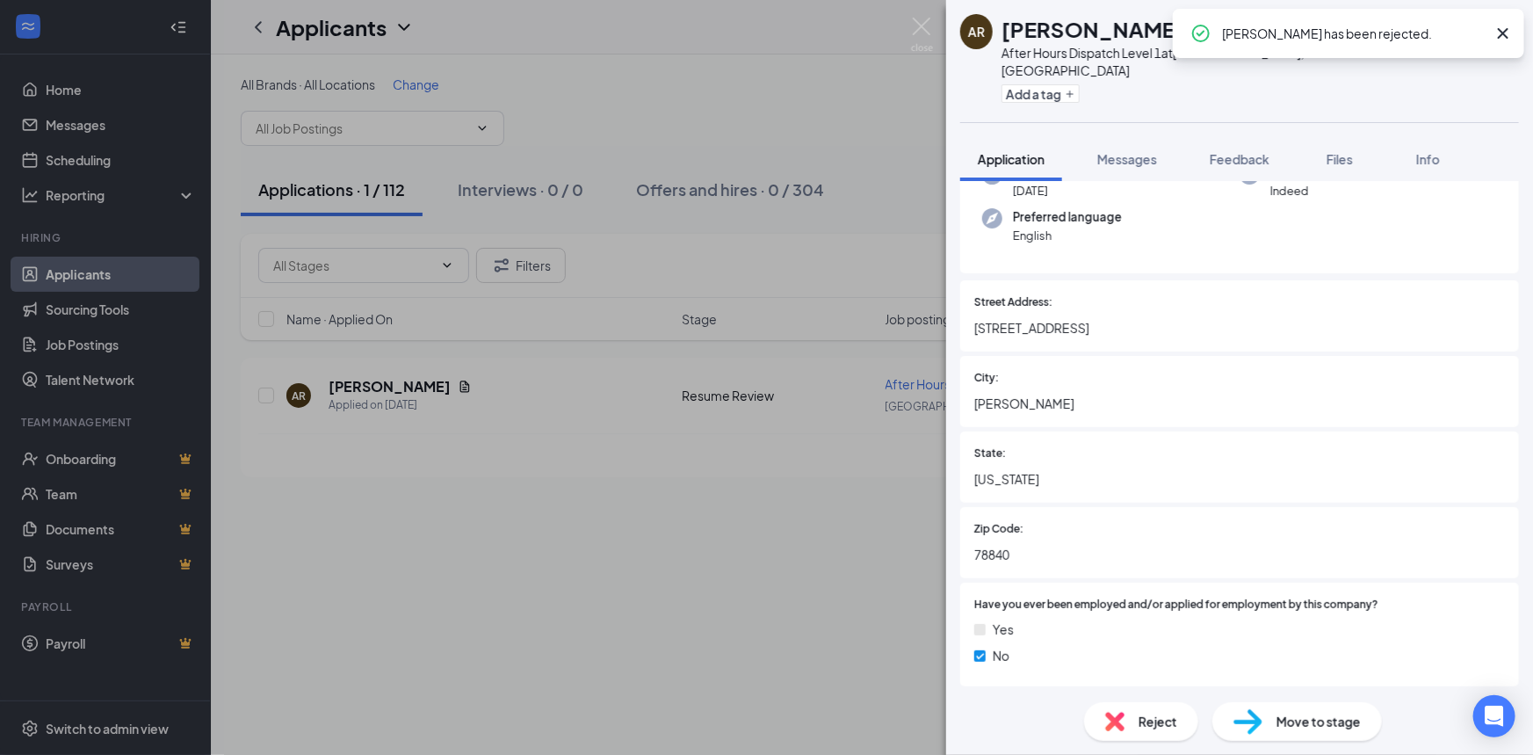
click at [772, 619] on div "AR [PERSON_NAME] After Hours Dispatch Level 1 at [GEOGRAPHIC_DATA], [GEOGRAPHIC…" at bounding box center [766, 377] width 1533 height 755
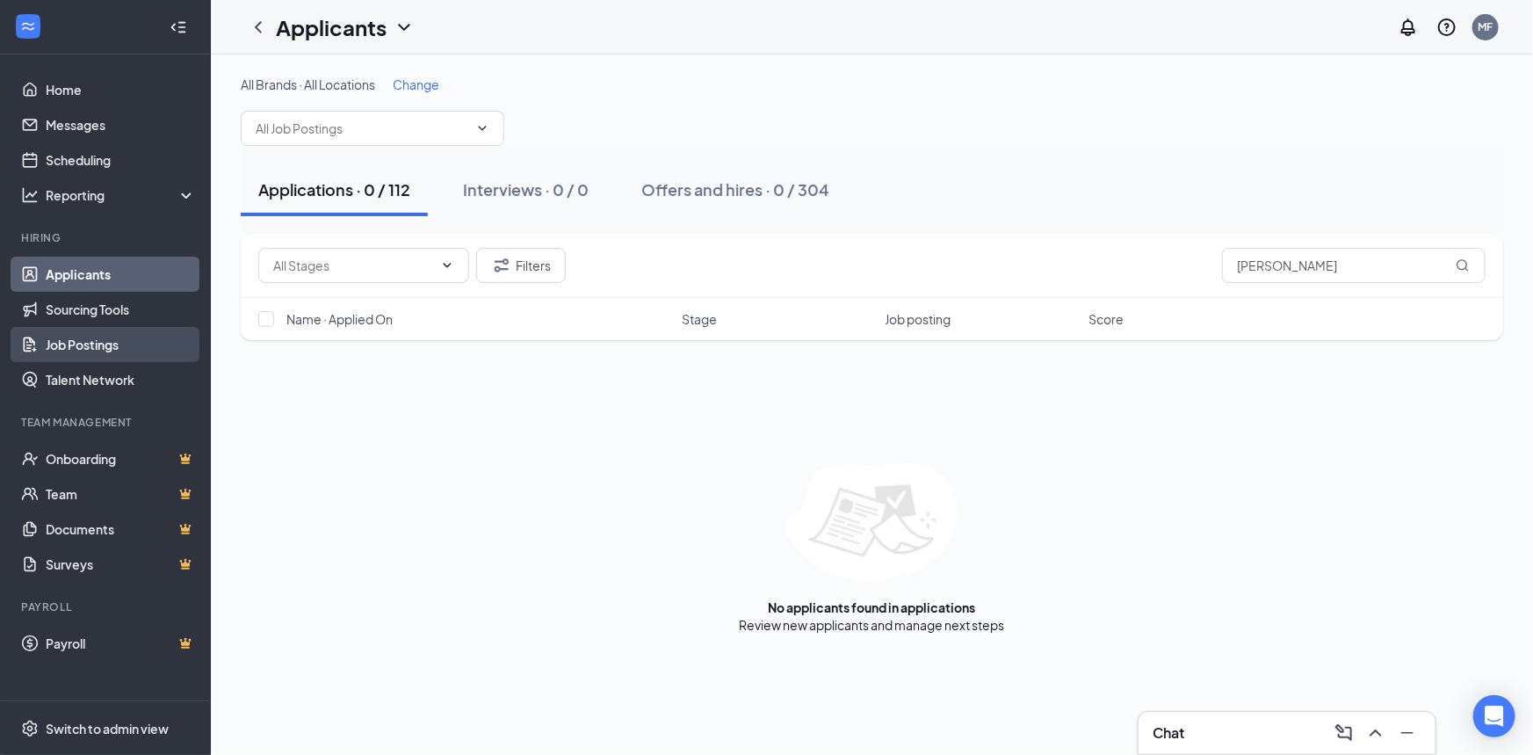
click at [141, 344] on link "Job Postings" at bounding box center [121, 344] width 150 height 35
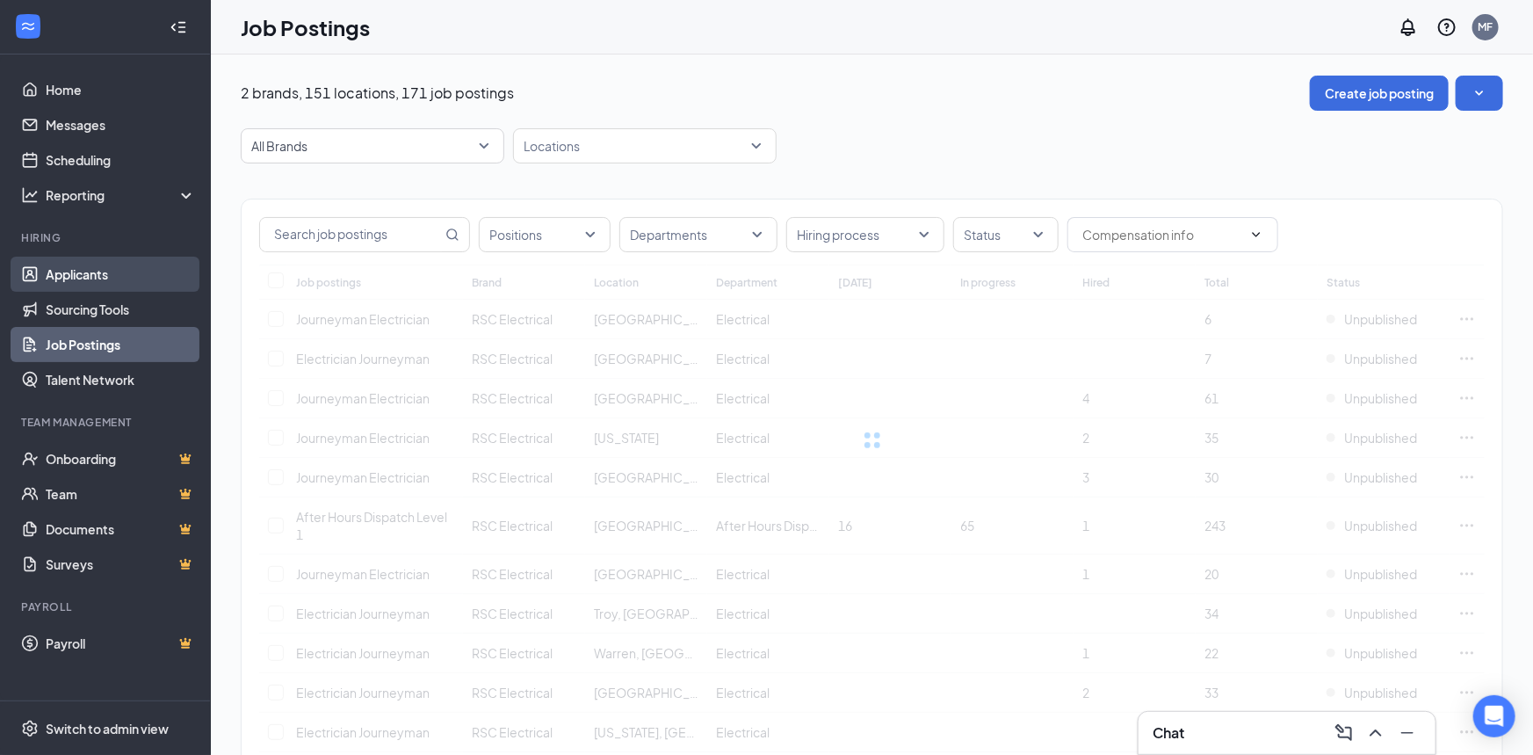
click at [105, 283] on link "Applicants" at bounding box center [121, 274] width 150 height 35
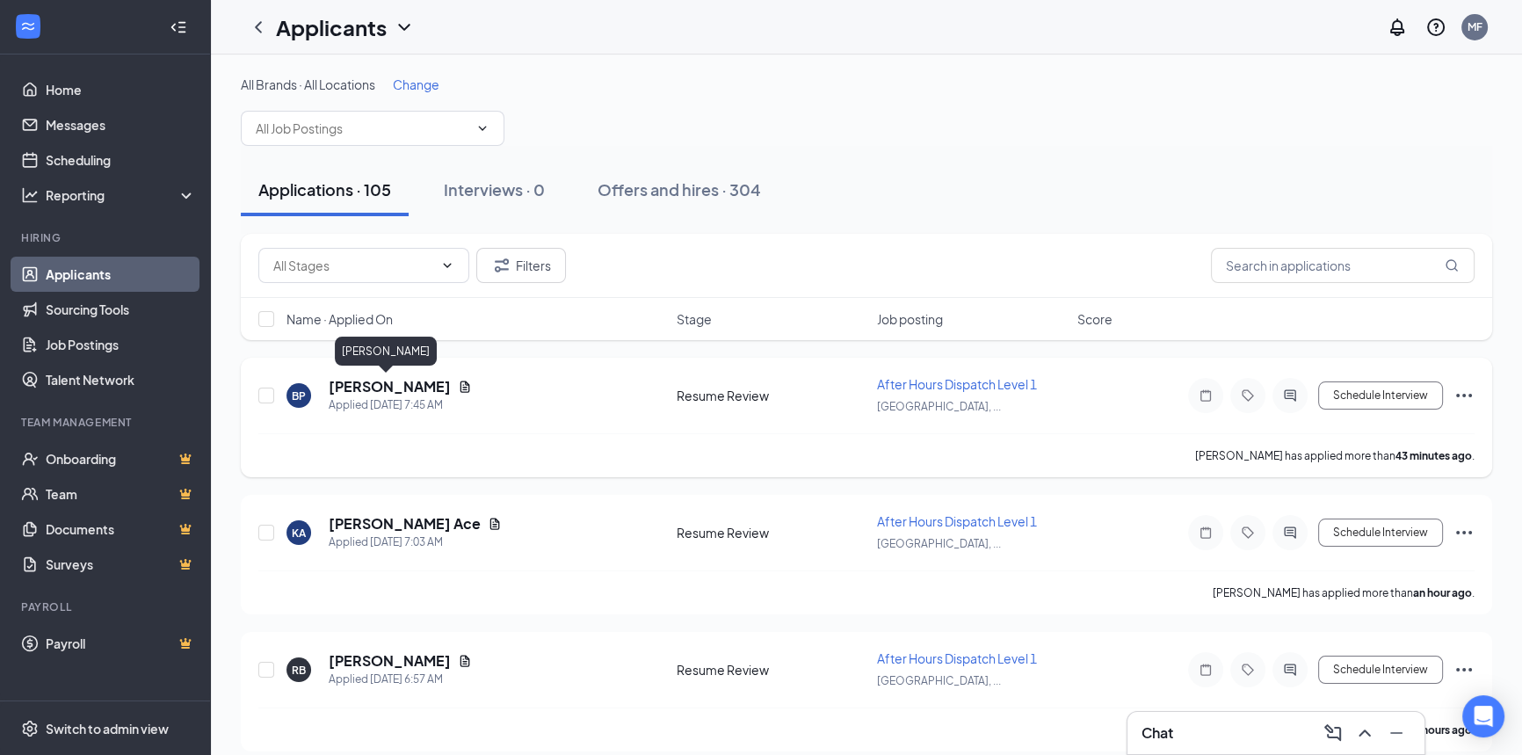
click at [403, 383] on h5 "[PERSON_NAME]" at bounding box center [390, 386] width 122 height 19
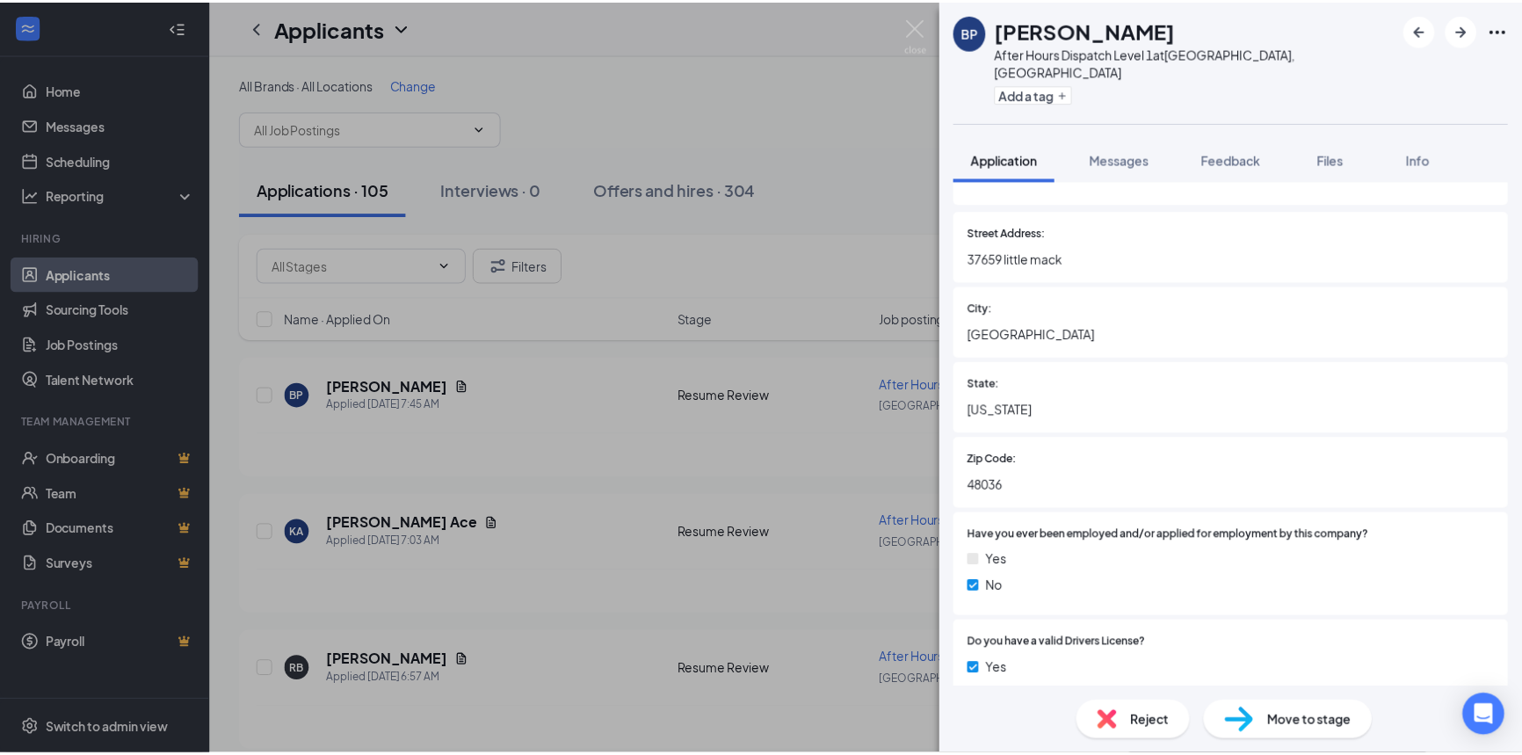
scroll to position [239, 0]
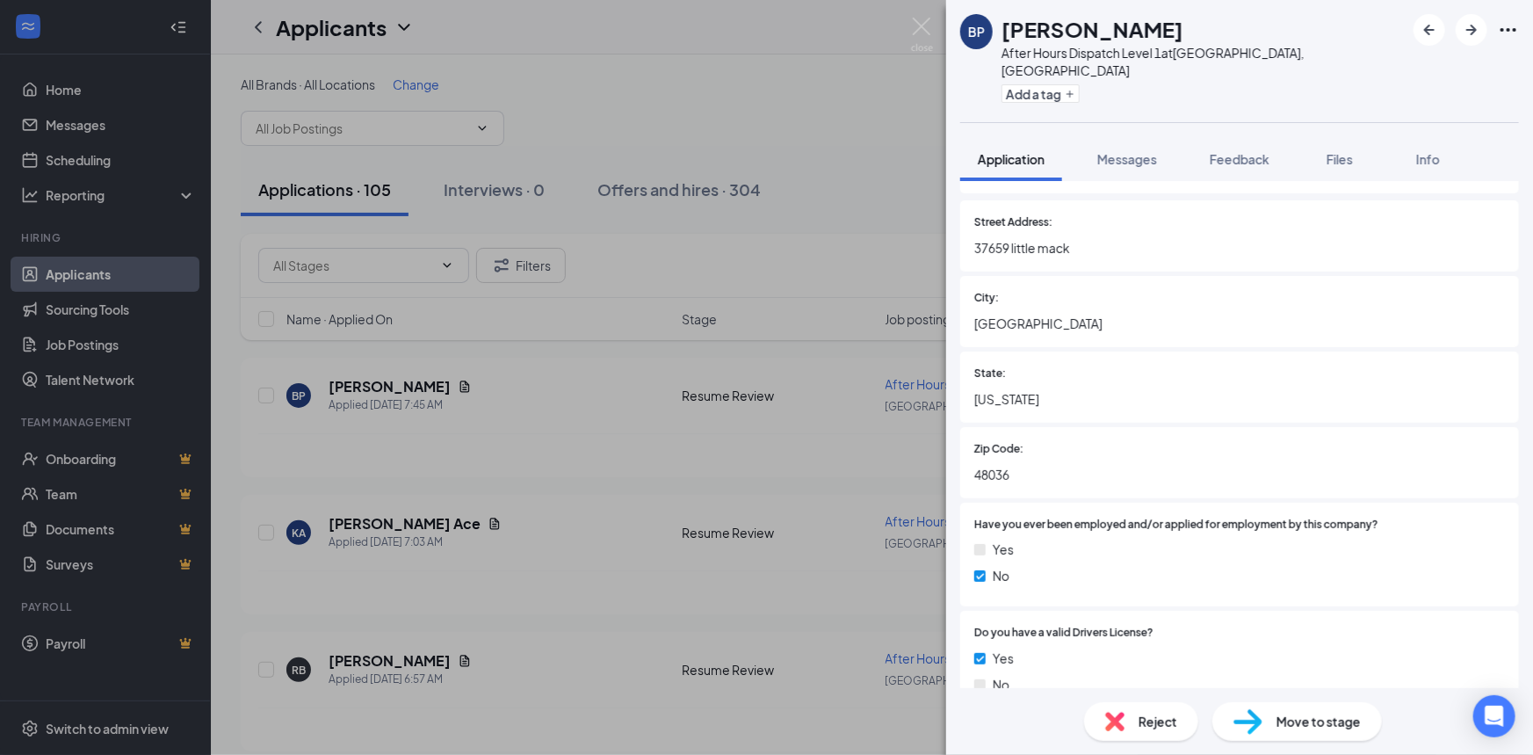
click at [450, 387] on div "BP [PERSON_NAME] After Hours Dispatch Level 1 at [GEOGRAPHIC_DATA], [GEOGRAPHIC…" at bounding box center [766, 377] width 1533 height 755
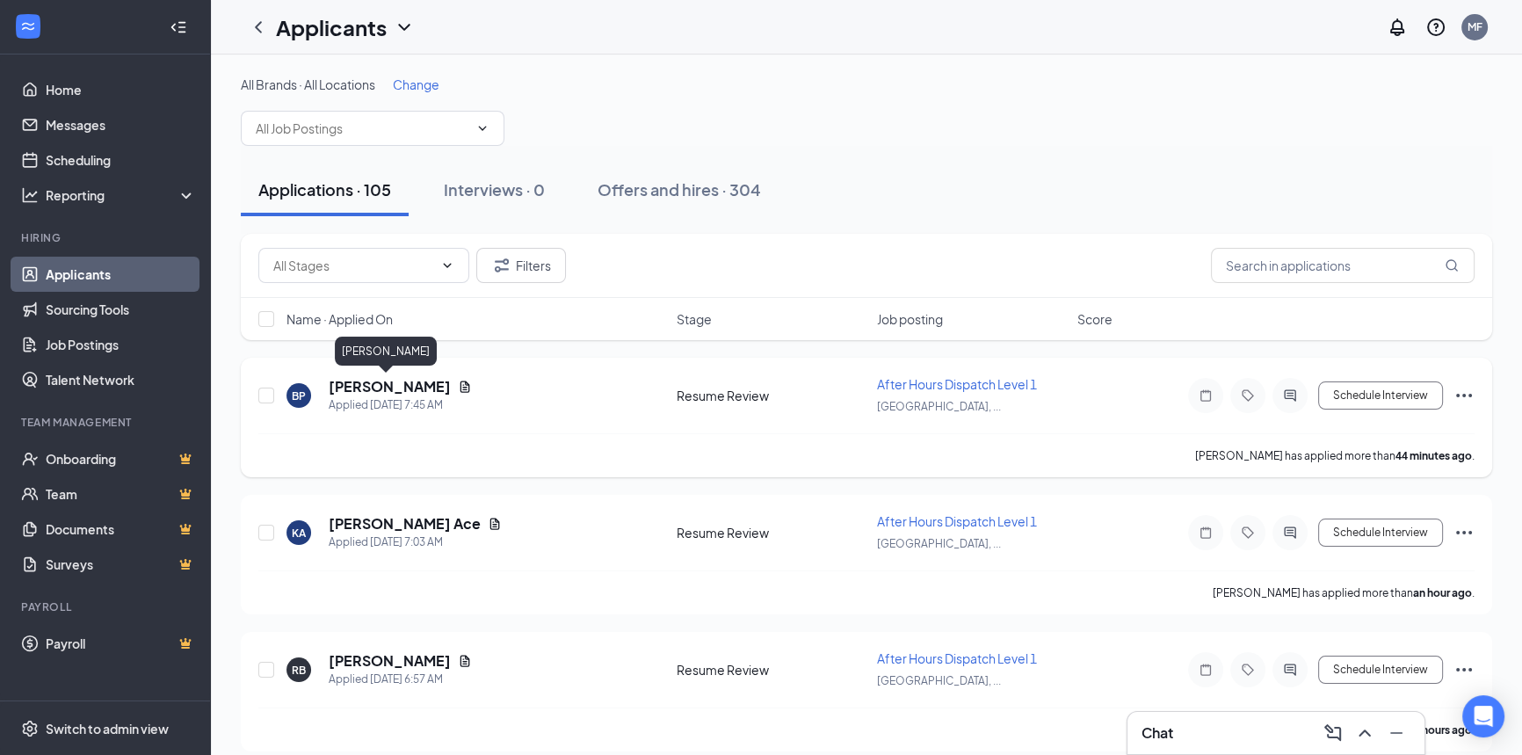
click at [351, 385] on h5 "[PERSON_NAME]" at bounding box center [390, 386] width 122 height 19
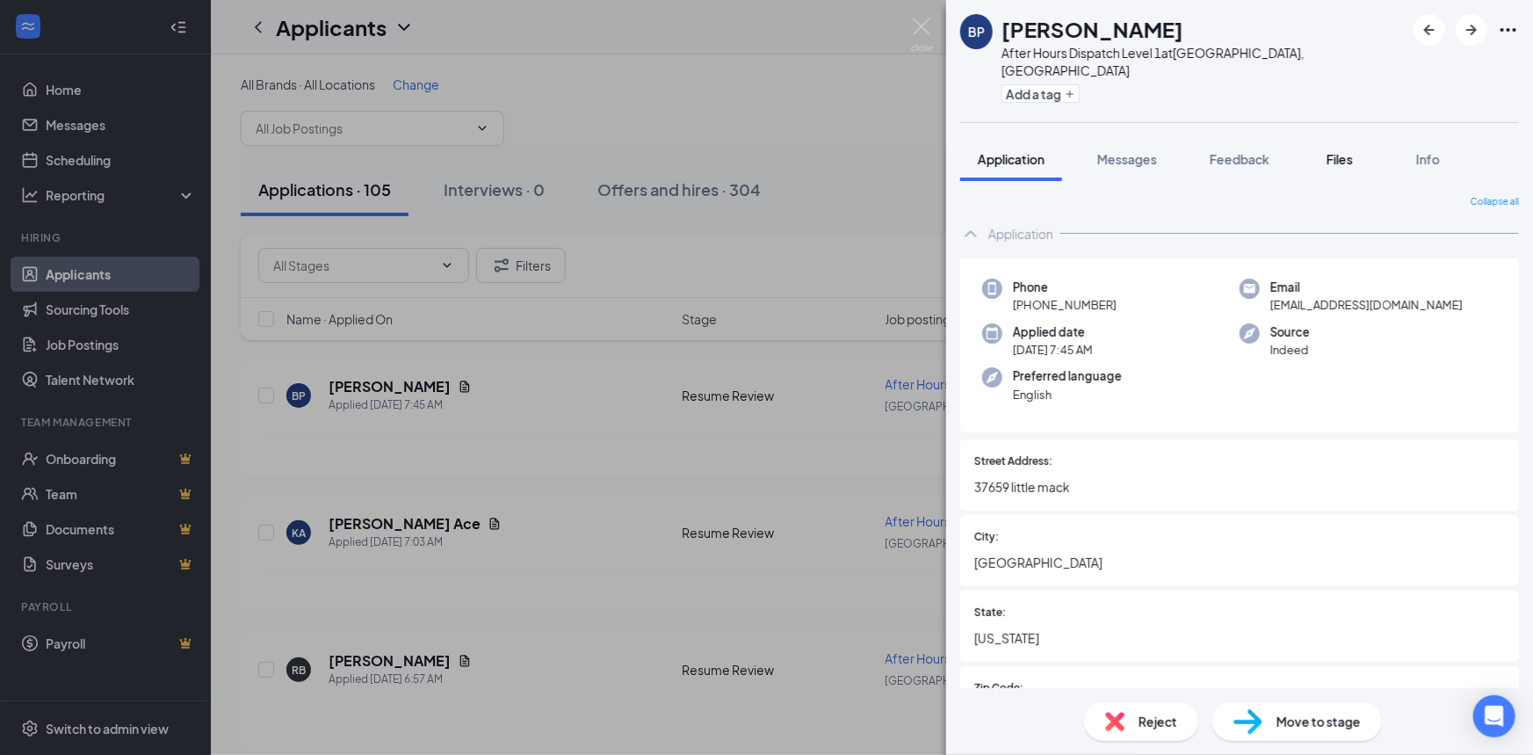
click at [1342, 151] on span "Files" at bounding box center [1340, 159] width 26 height 16
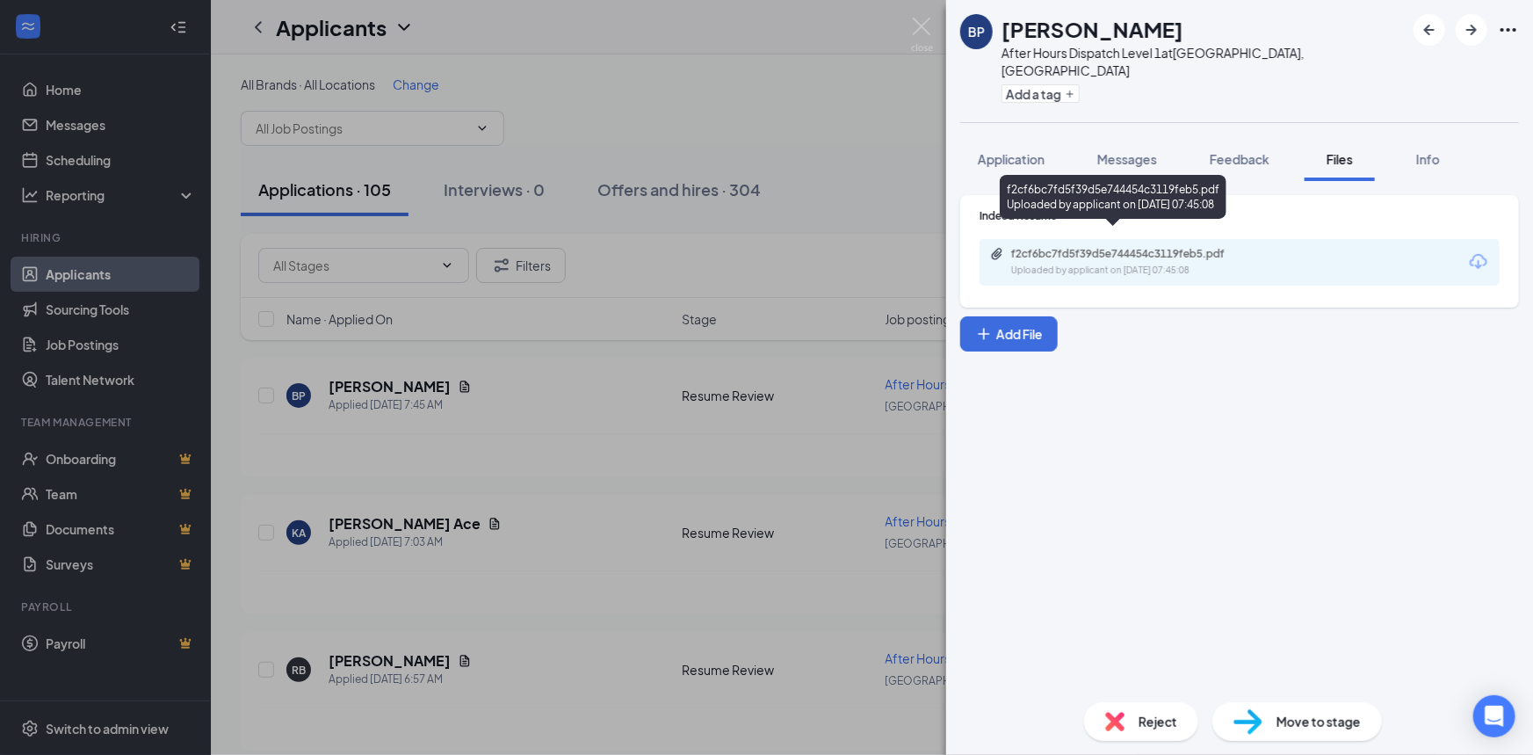
click at [1184, 247] on div "f2cf6bc7fd5f39d5e744454c3119feb5.pdf" at bounding box center [1134, 254] width 246 height 14
drag, startPoint x: 548, startPoint y: 421, endPoint x: 530, endPoint y: 430, distance: 20.4
click at [548, 422] on div "BP Brianna Parker After Hours Dispatch Level 1 at Sterling Heights, MI Add a ta…" at bounding box center [766, 377] width 1533 height 755
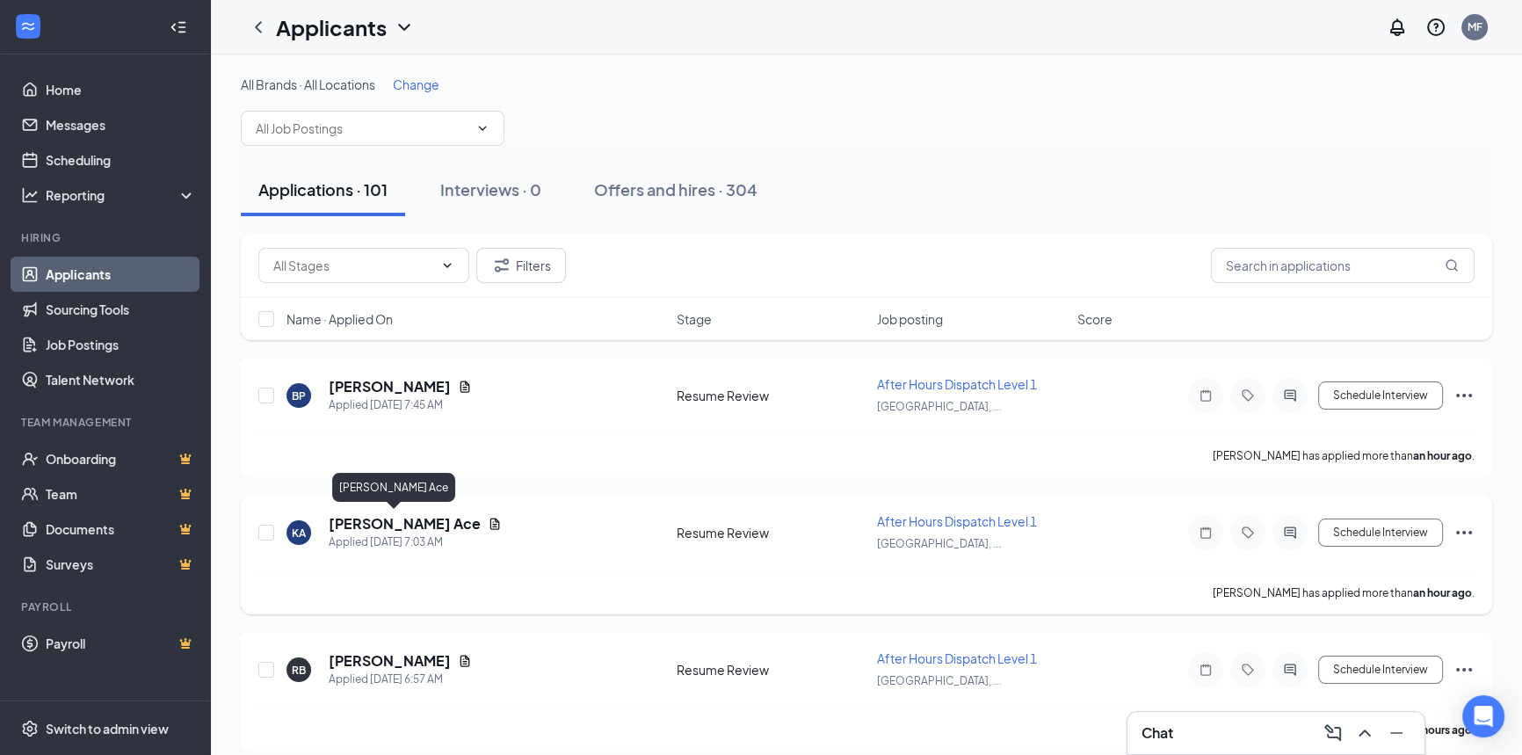
click at [380, 514] on h5 "[PERSON_NAME] Ace" at bounding box center [405, 523] width 152 height 19
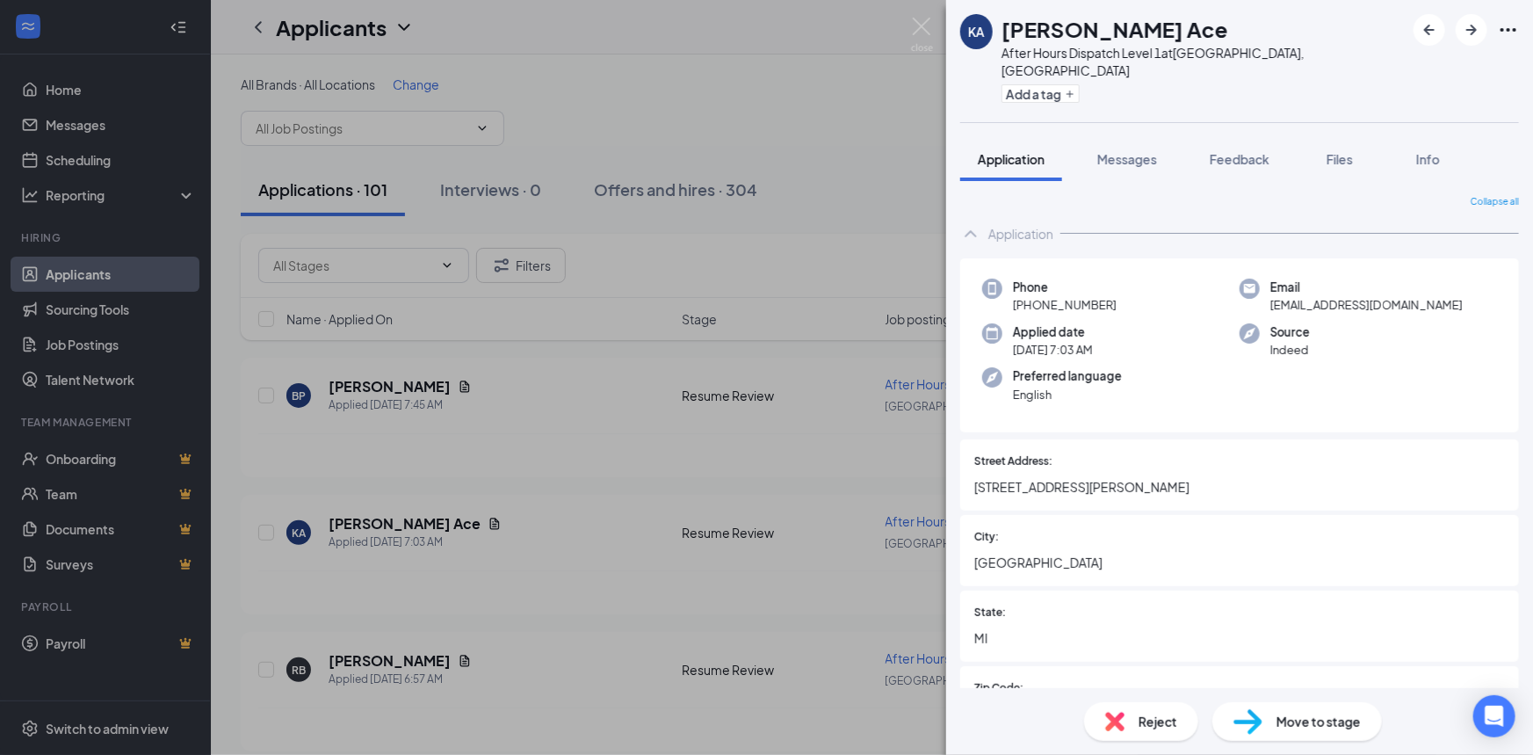
click at [696, 562] on div "KA Krystal Ace After Hours Dispatch Level 1 at Sterling Heights, MI Add a tag A…" at bounding box center [766, 377] width 1533 height 755
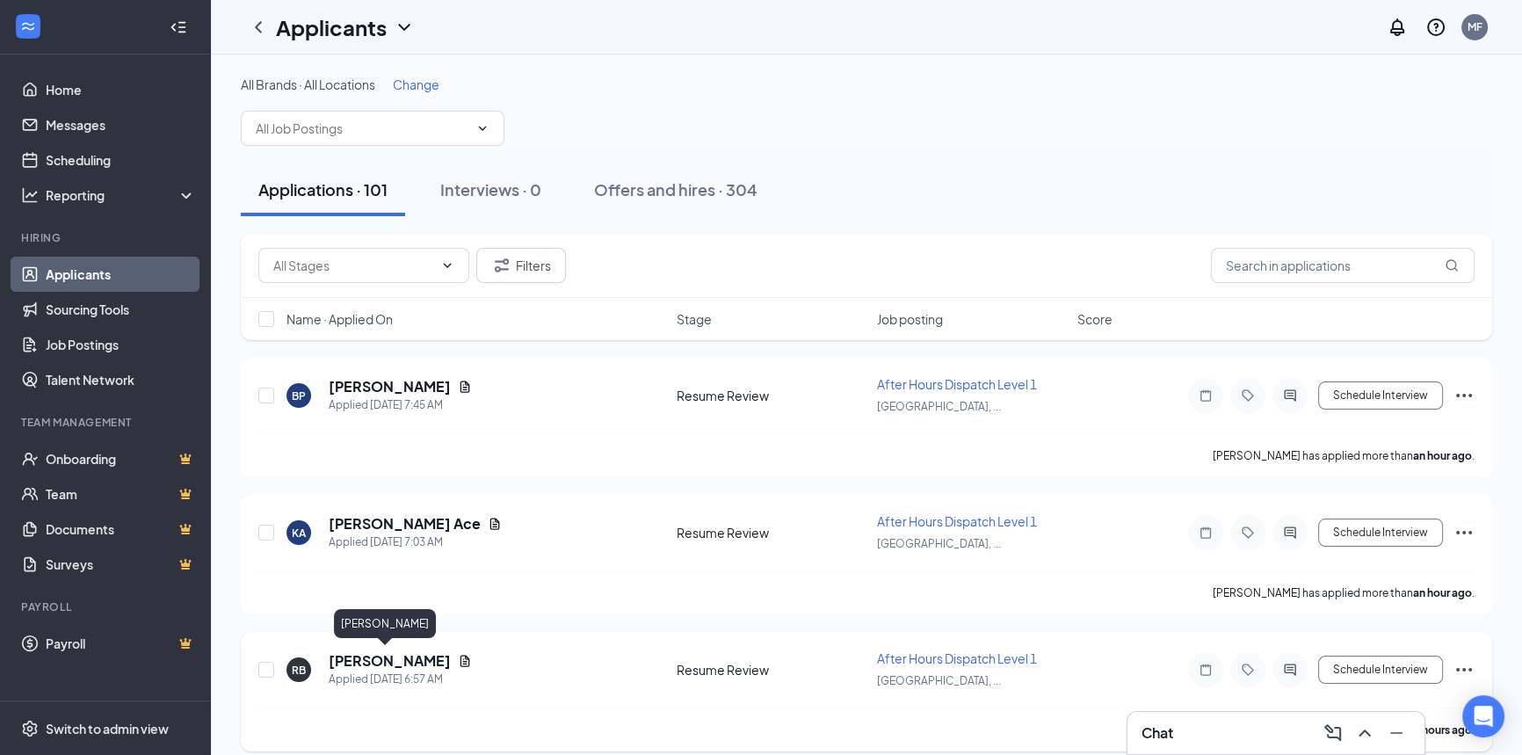
click at [368, 651] on h5 "[PERSON_NAME]" at bounding box center [390, 660] width 122 height 19
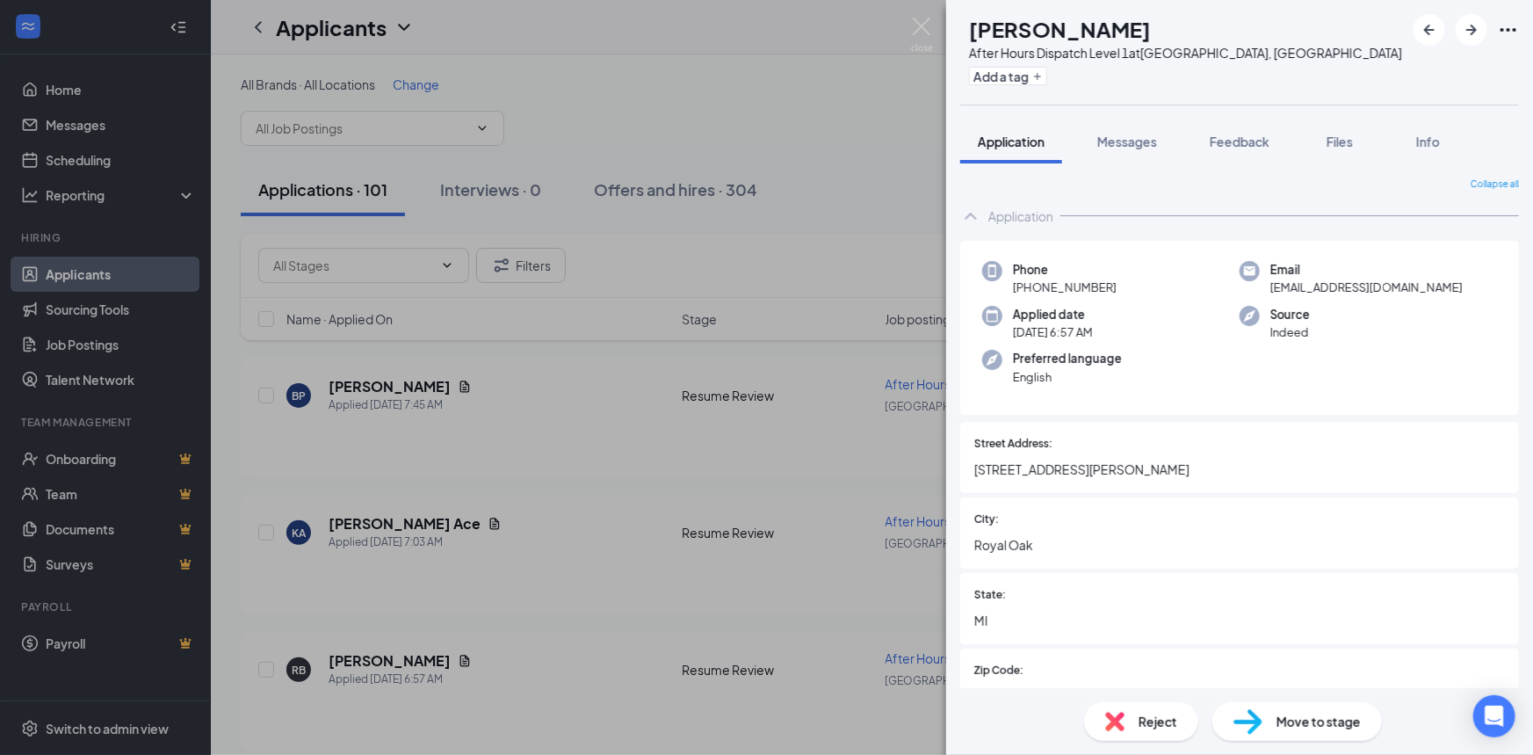
click at [570, 559] on div "RB Rachel Booker After Hours Dispatch Level 1 at Sterling Heights, MI Add a tag…" at bounding box center [766, 377] width 1533 height 755
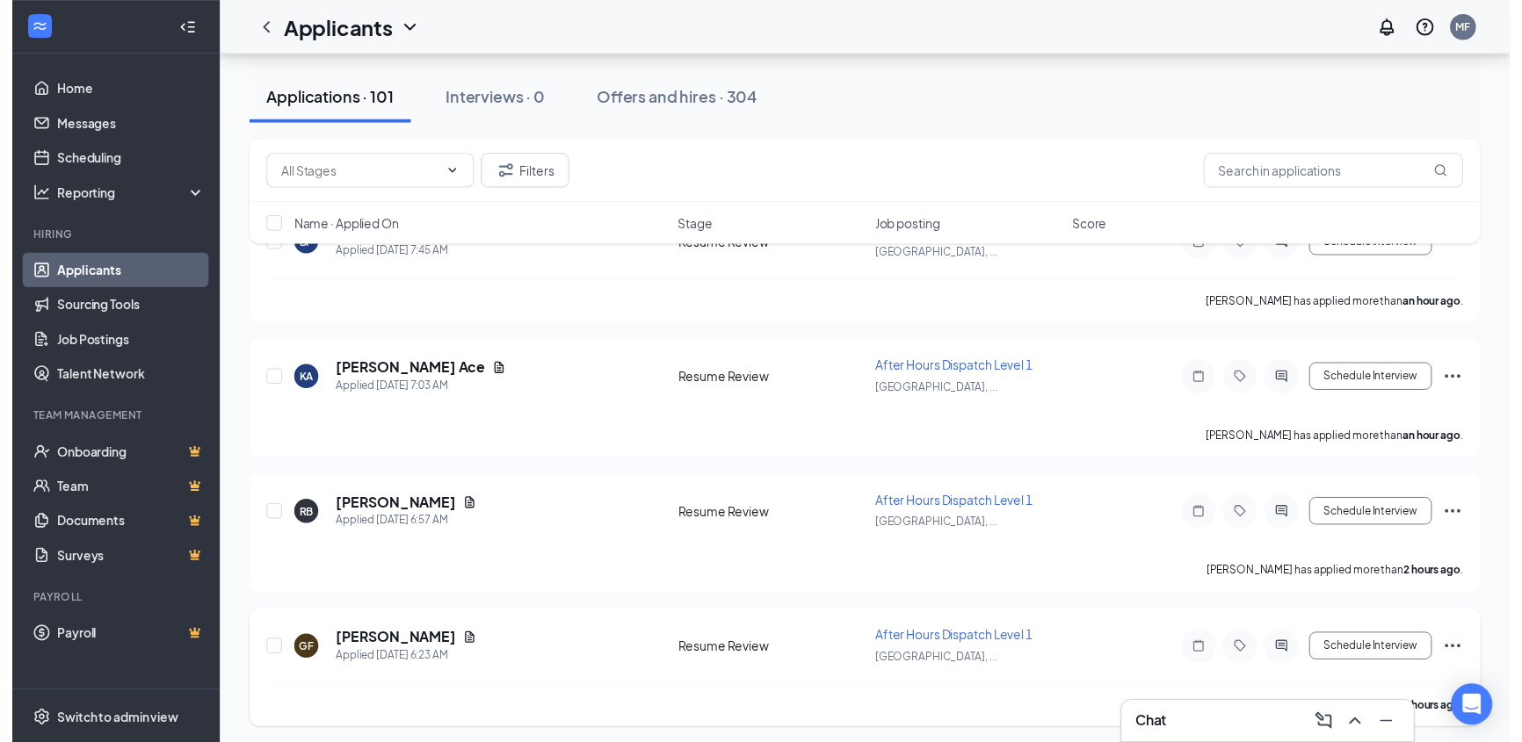
scroll to position [239, 0]
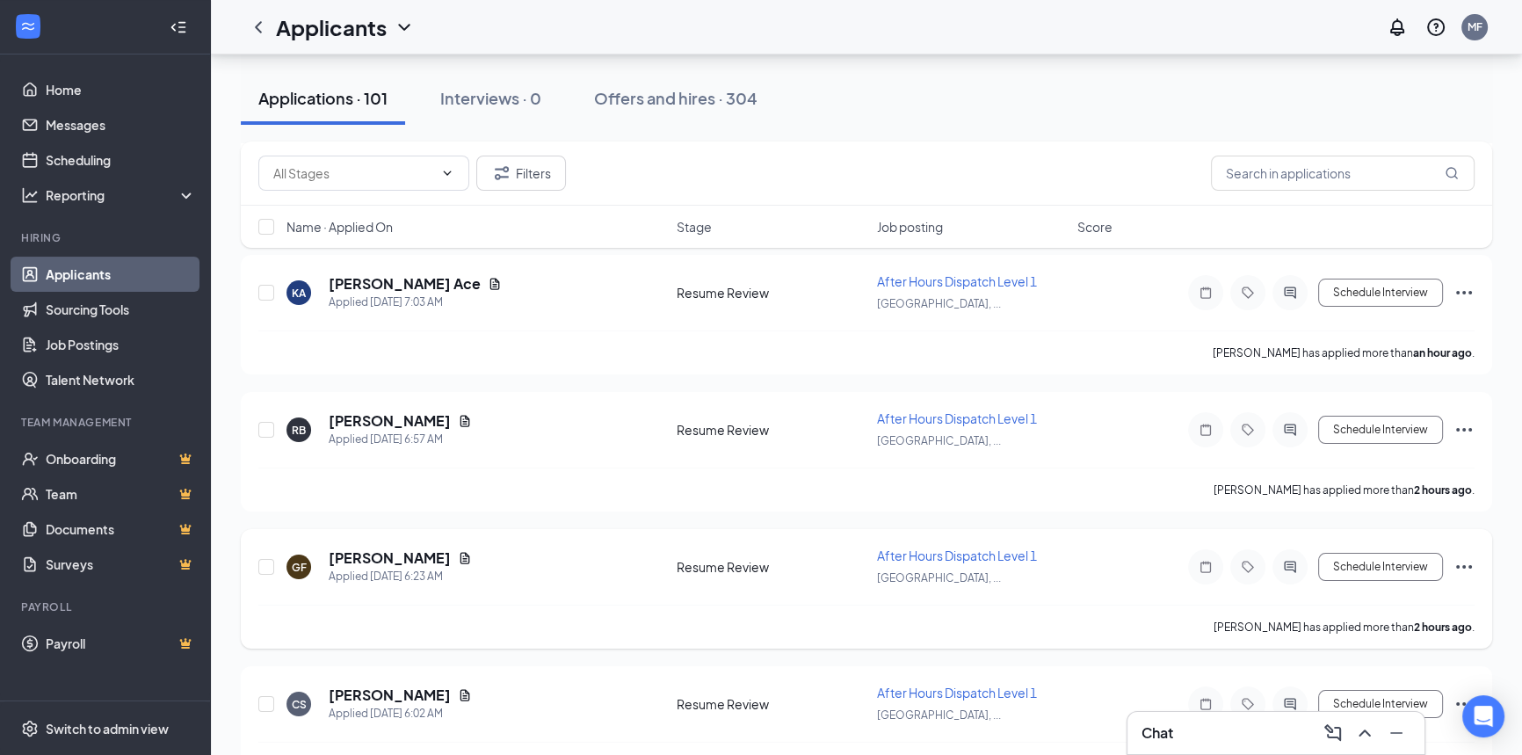
click at [334, 554] on h5 "[PERSON_NAME]" at bounding box center [390, 557] width 122 height 19
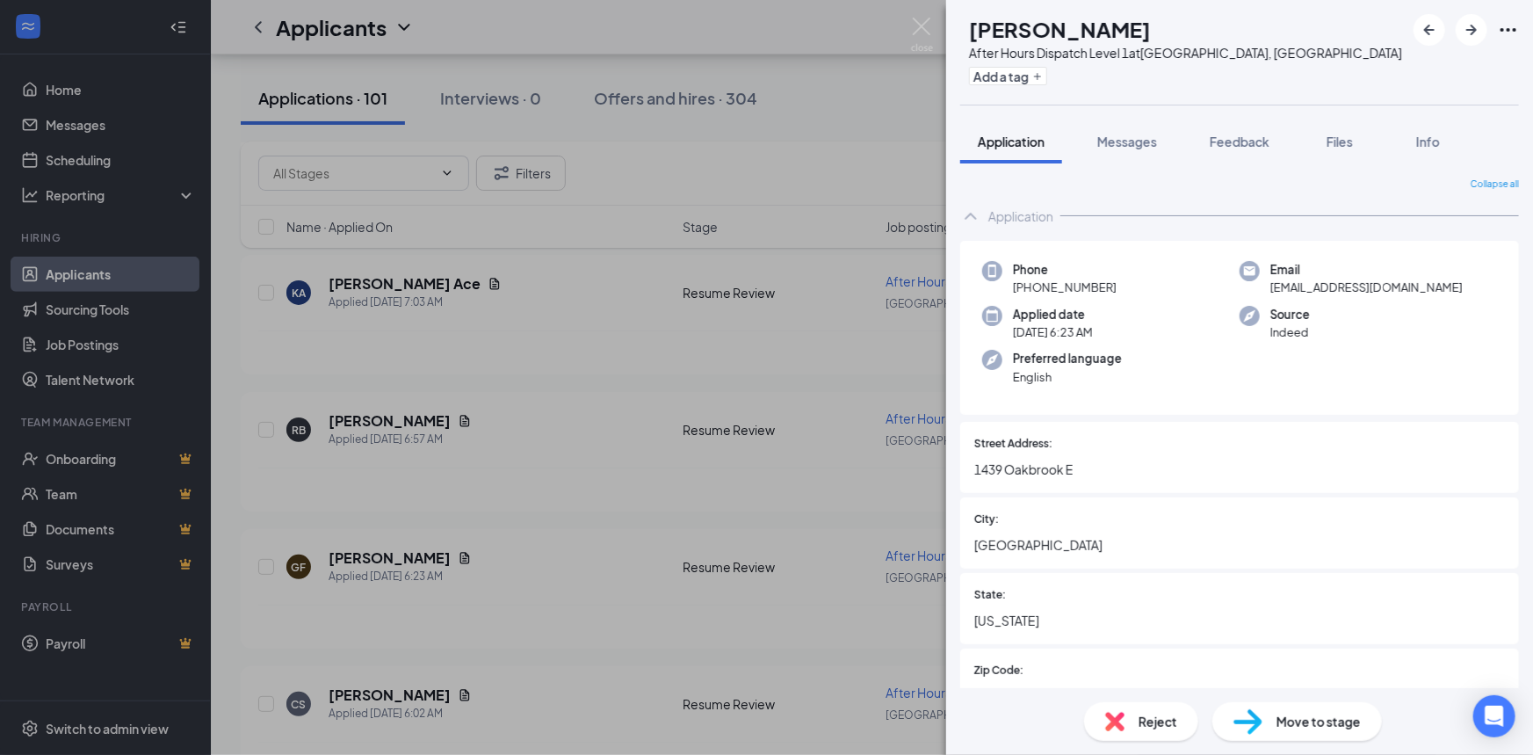
click at [604, 452] on div "GF Gwen Flowers After Hours Dispatch Level 1 at Sterling Heights, MI Add a tag …" at bounding box center [766, 377] width 1533 height 755
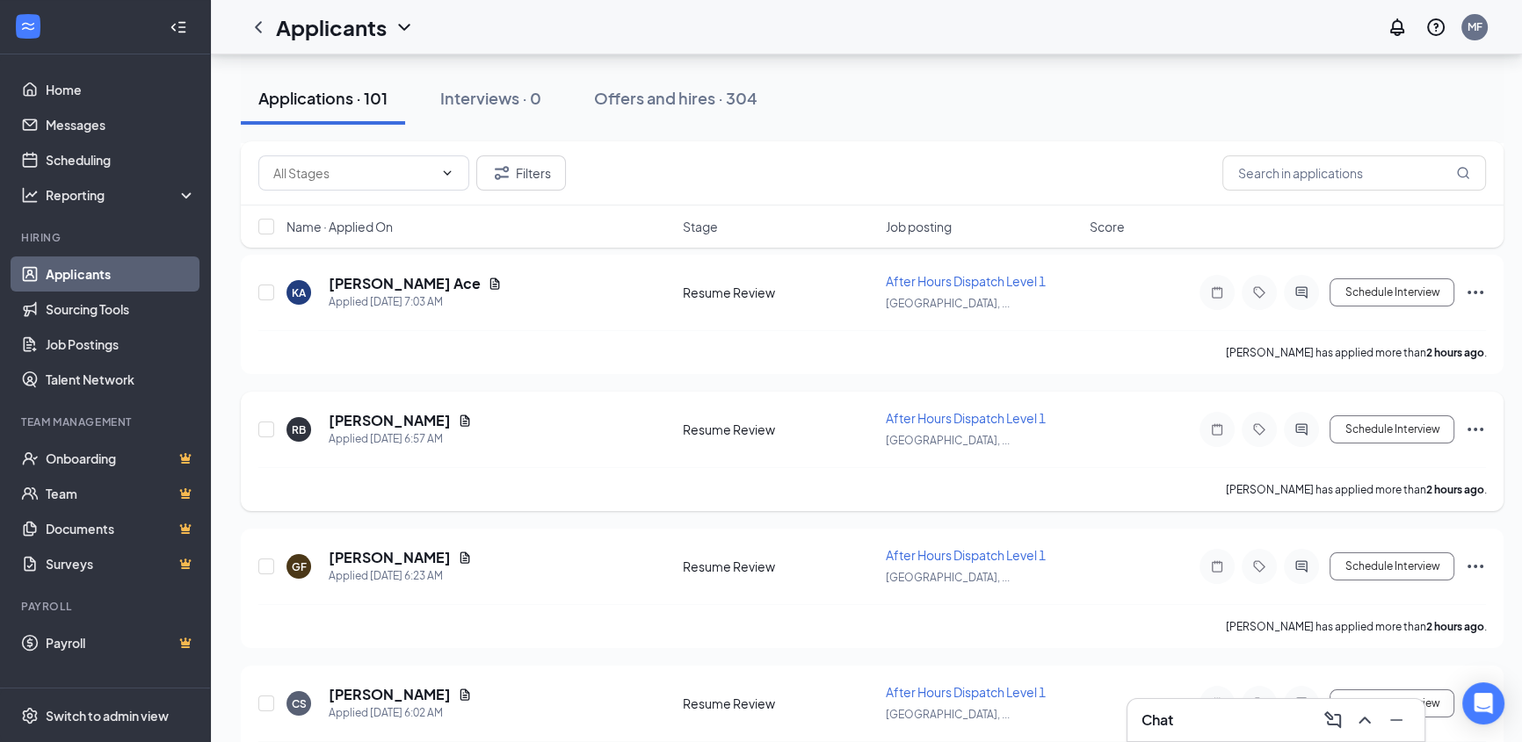
click at [608, 455] on div "RB Rachel Booker Applied Today 6:57 AM Resume Review After Hours Dispatch Level…" at bounding box center [871, 438] width 1227 height 58
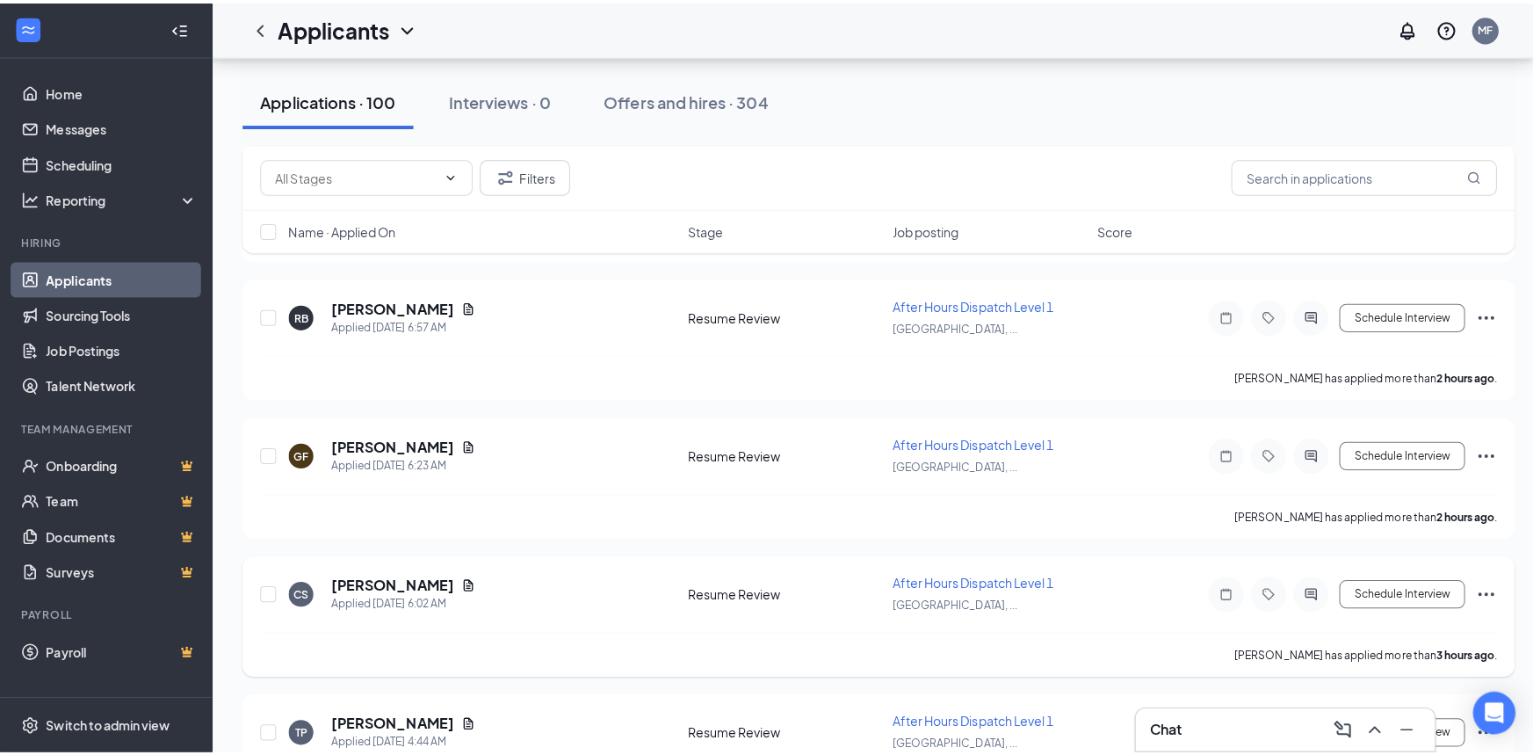
scroll to position [639, 0]
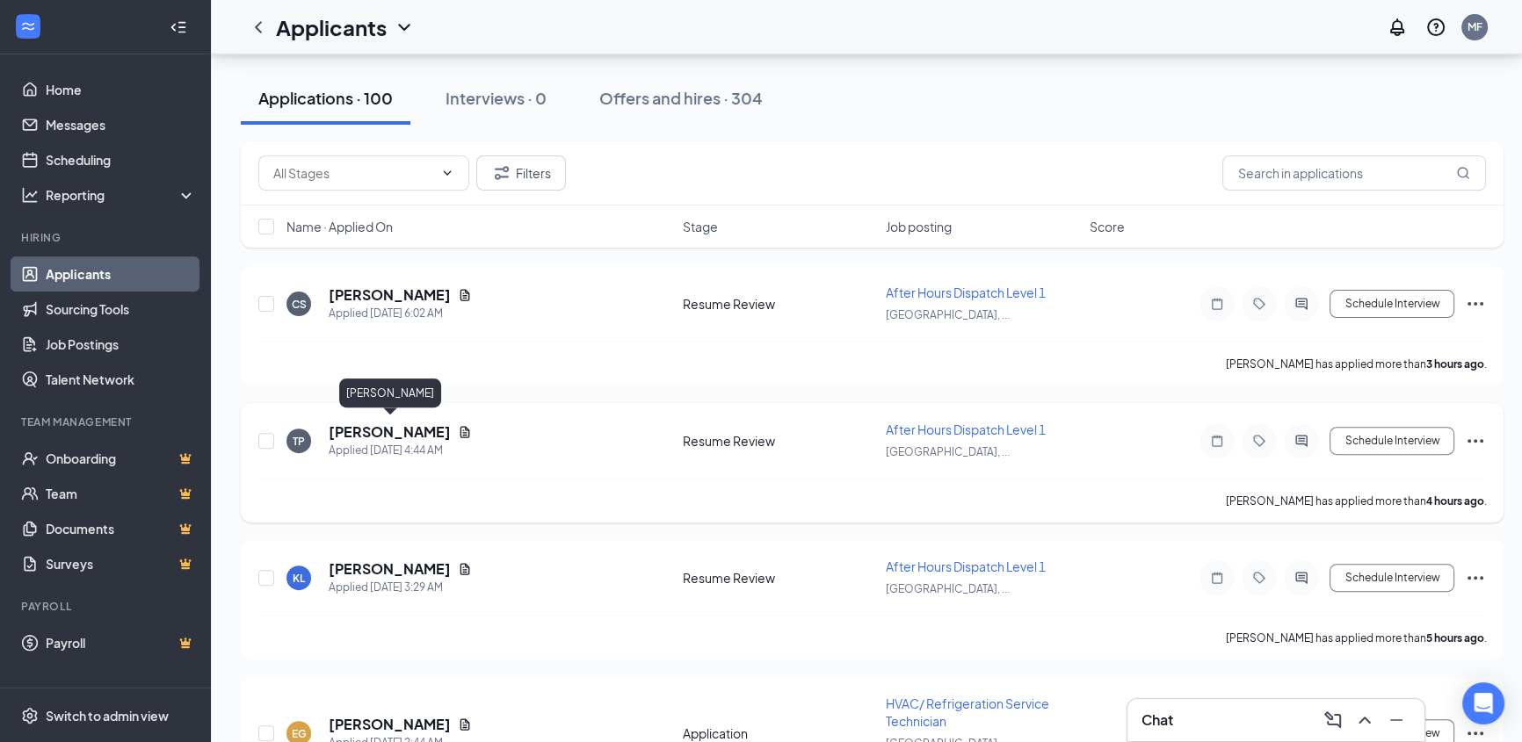
click at [424, 426] on h5 "[PERSON_NAME]" at bounding box center [390, 432] width 122 height 19
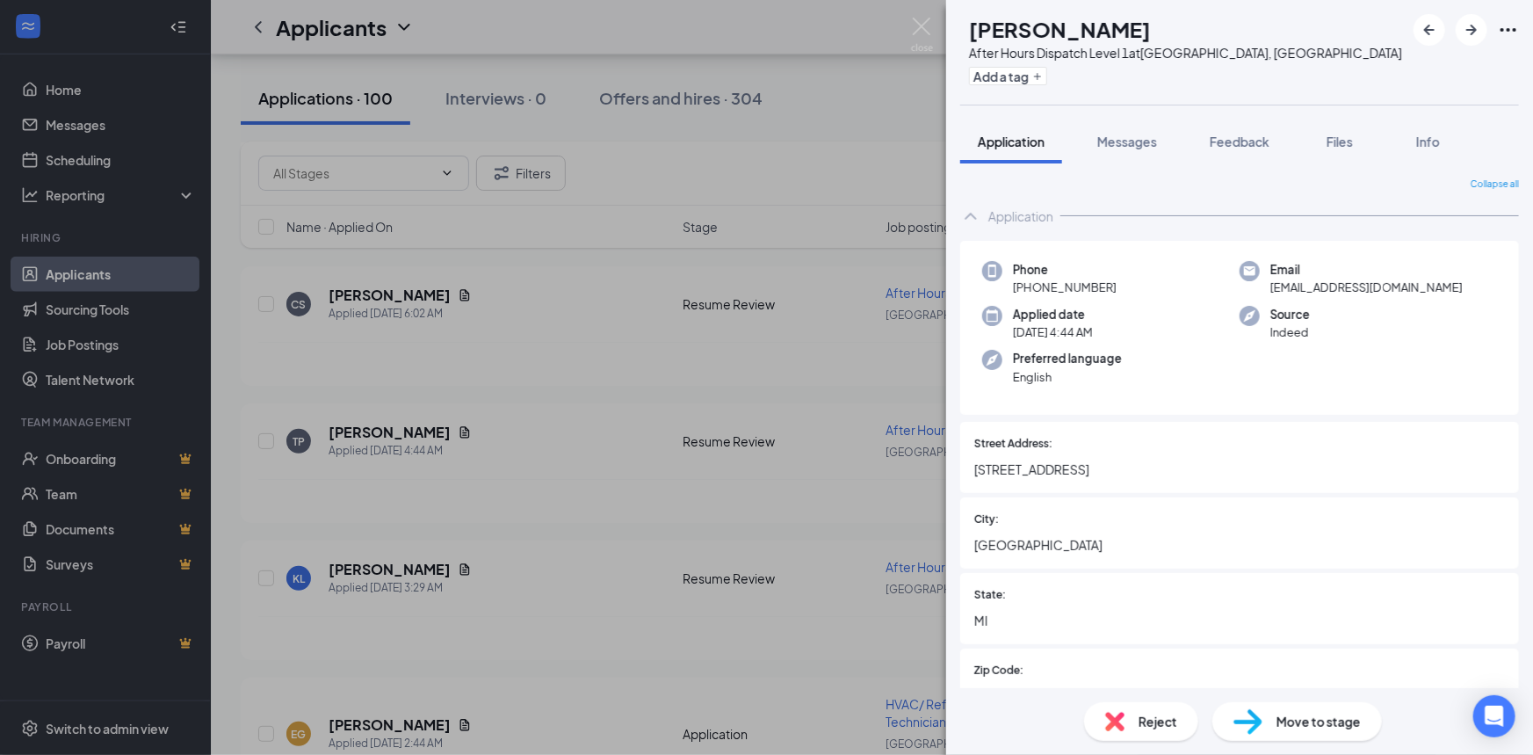
click at [384, 652] on div "TP TAQUANA PATRICK After Hours Dispatch Level 1 at Sterling Heights, MI Add a t…" at bounding box center [766, 377] width 1533 height 755
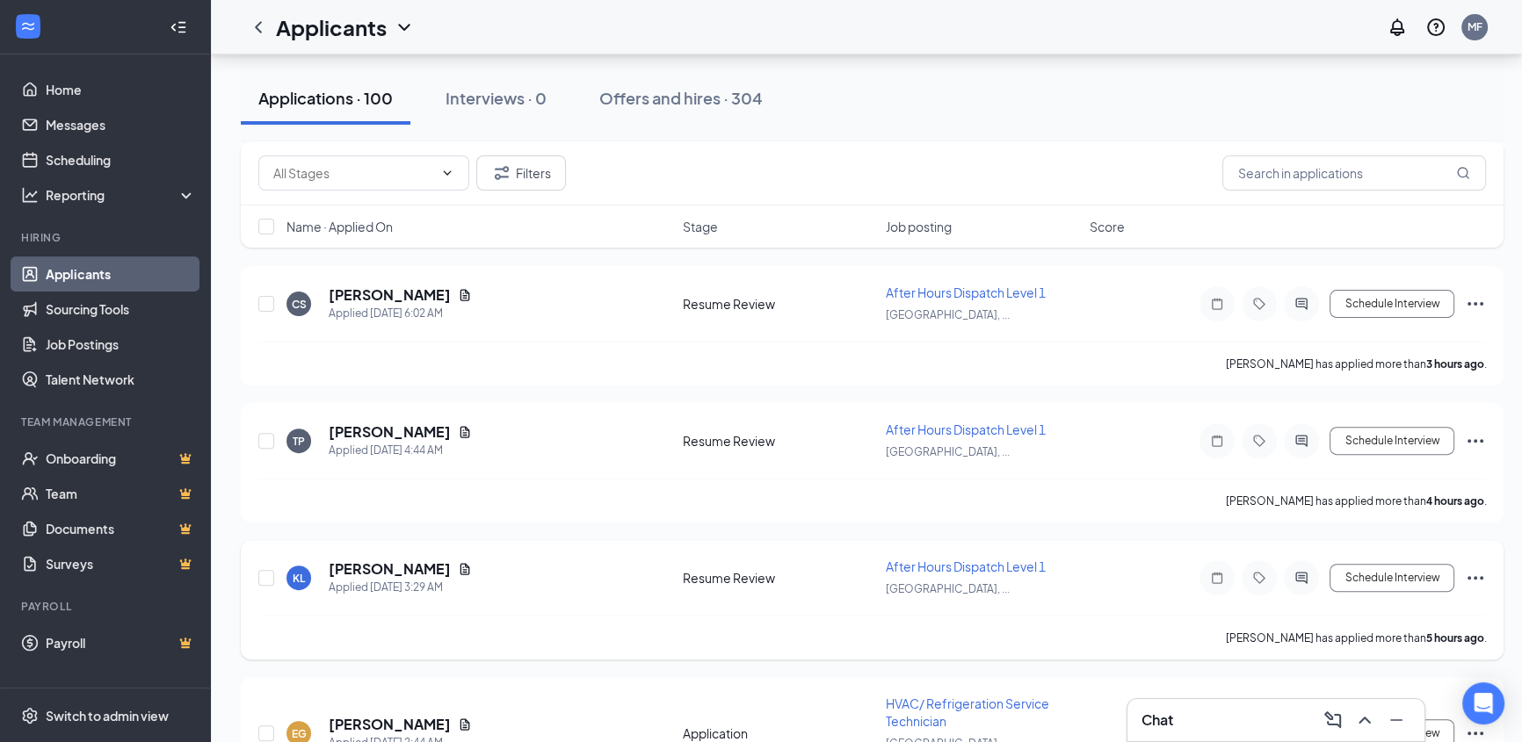
click at [387, 562] on h5 "[PERSON_NAME]" at bounding box center [390, 569] width 122 height 19
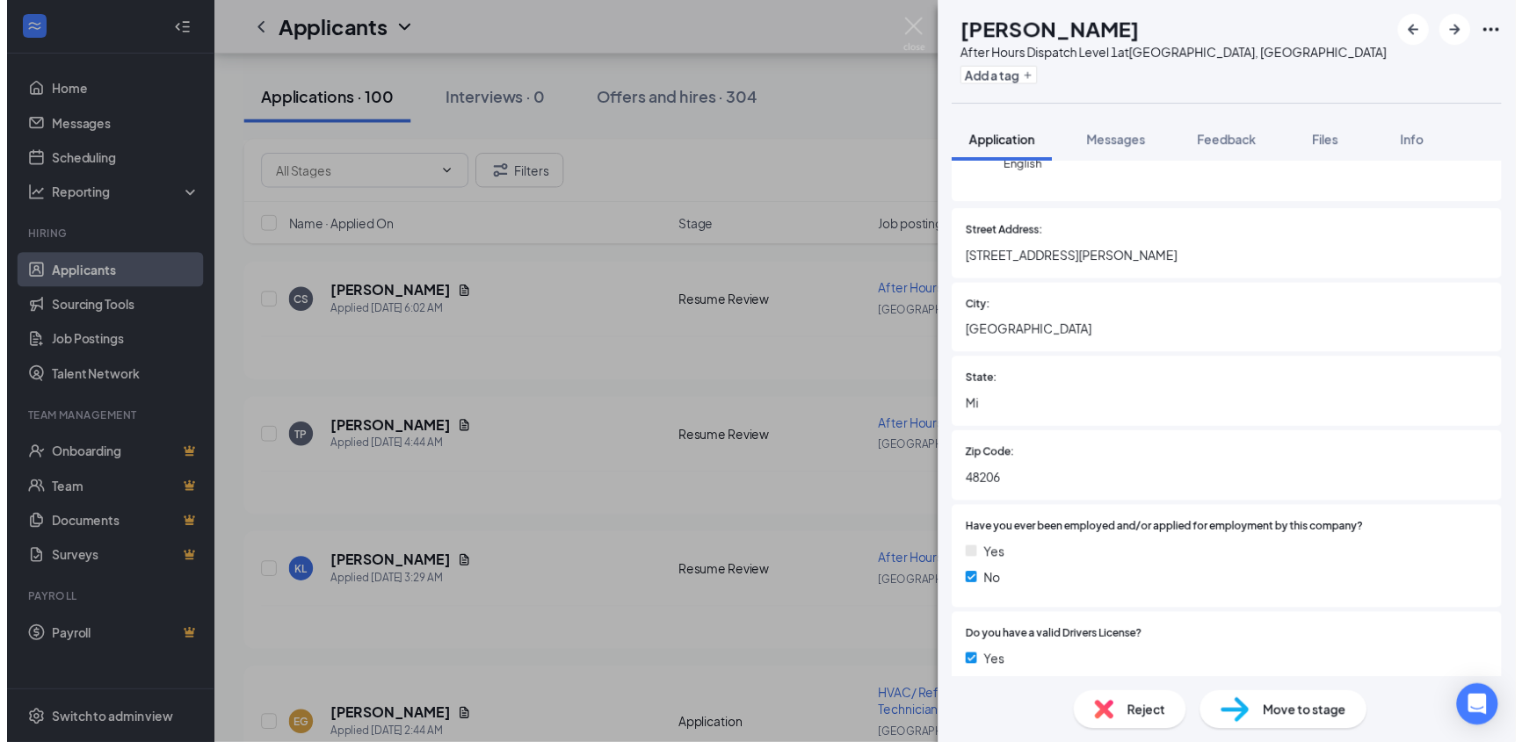
scroll to position [319, 0]
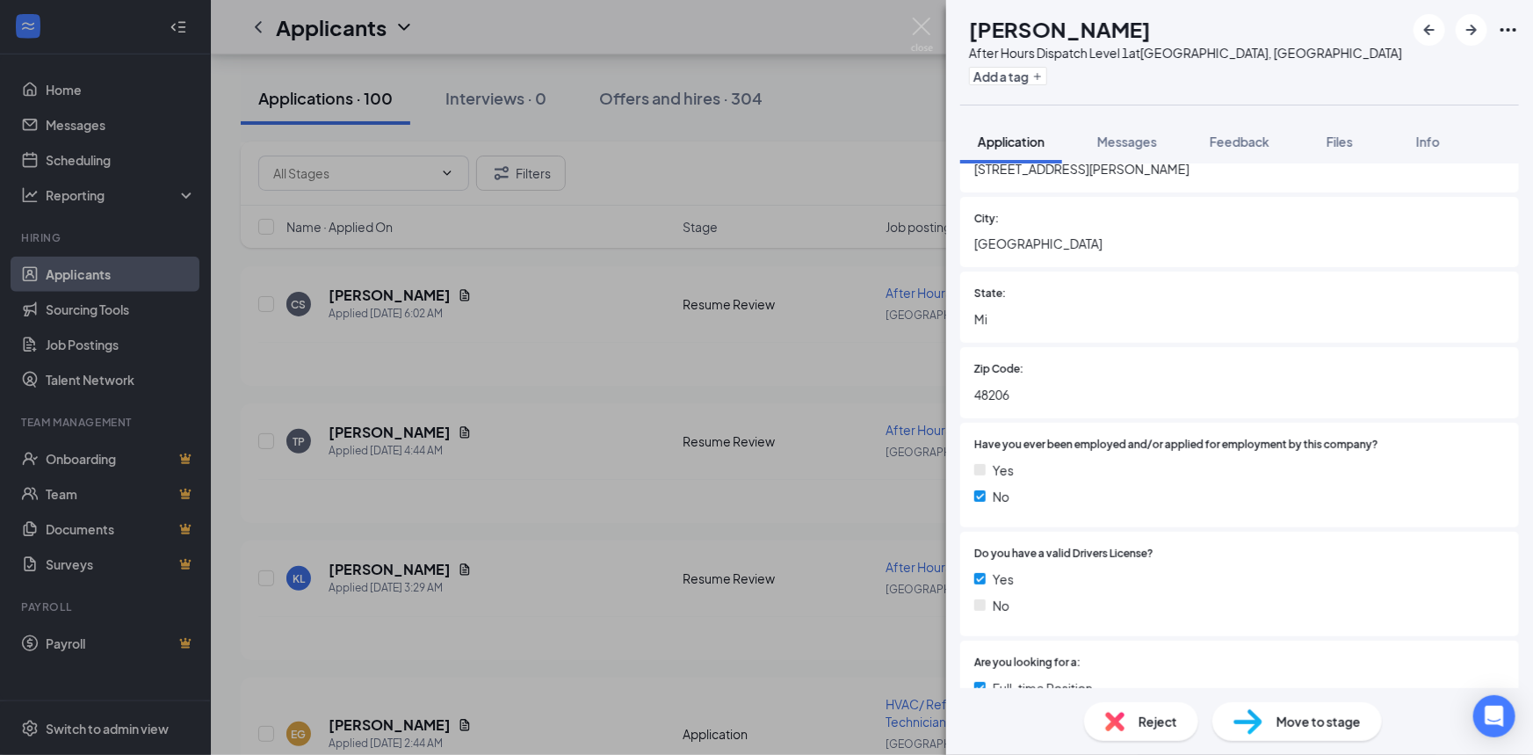
click at [334, 558] on div "KL Kristle Lundy After Hours Dispatch Level 1 at Sterling Heights, MI Add a tag…" at bounding box center [766, 377] width 1533 height 755
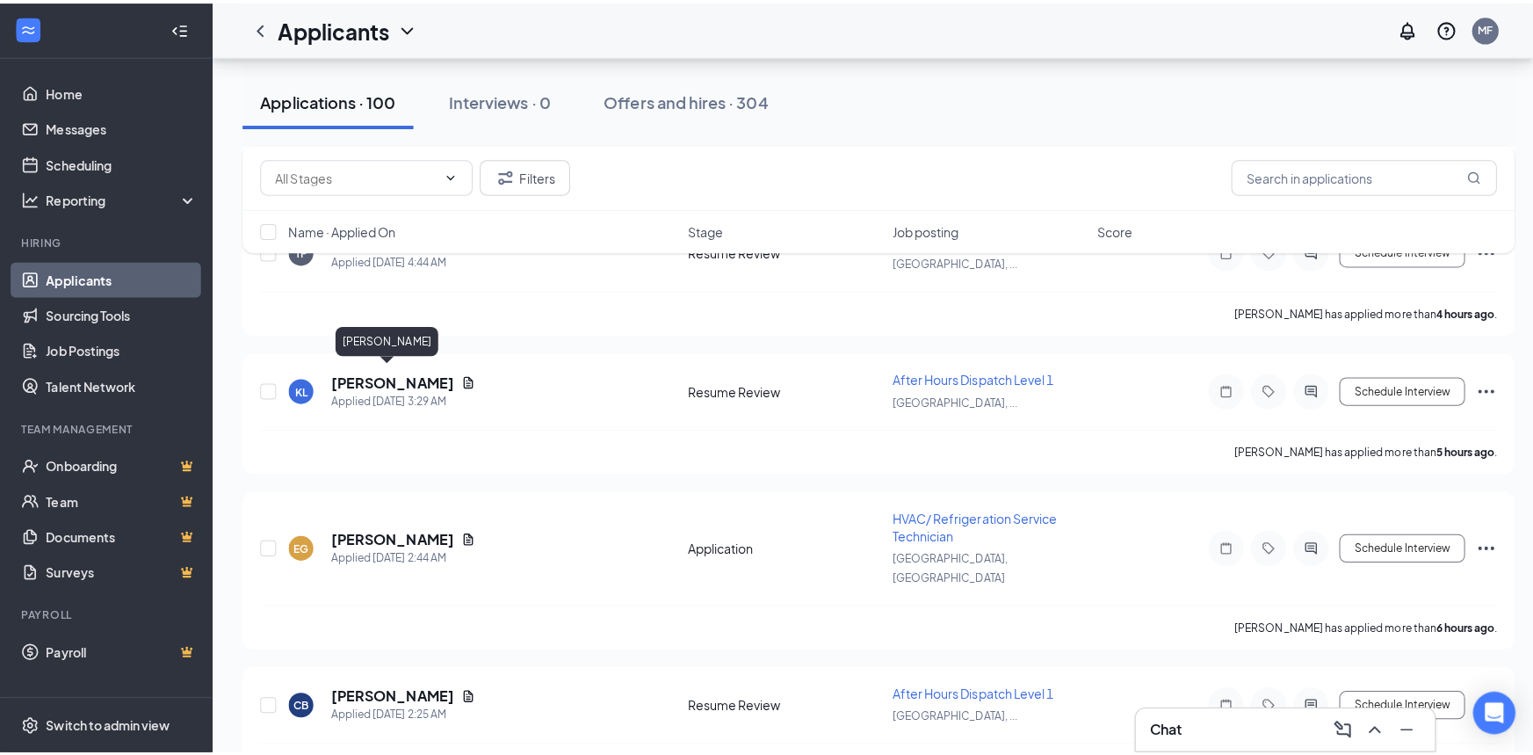
scroll to position [879, 0]
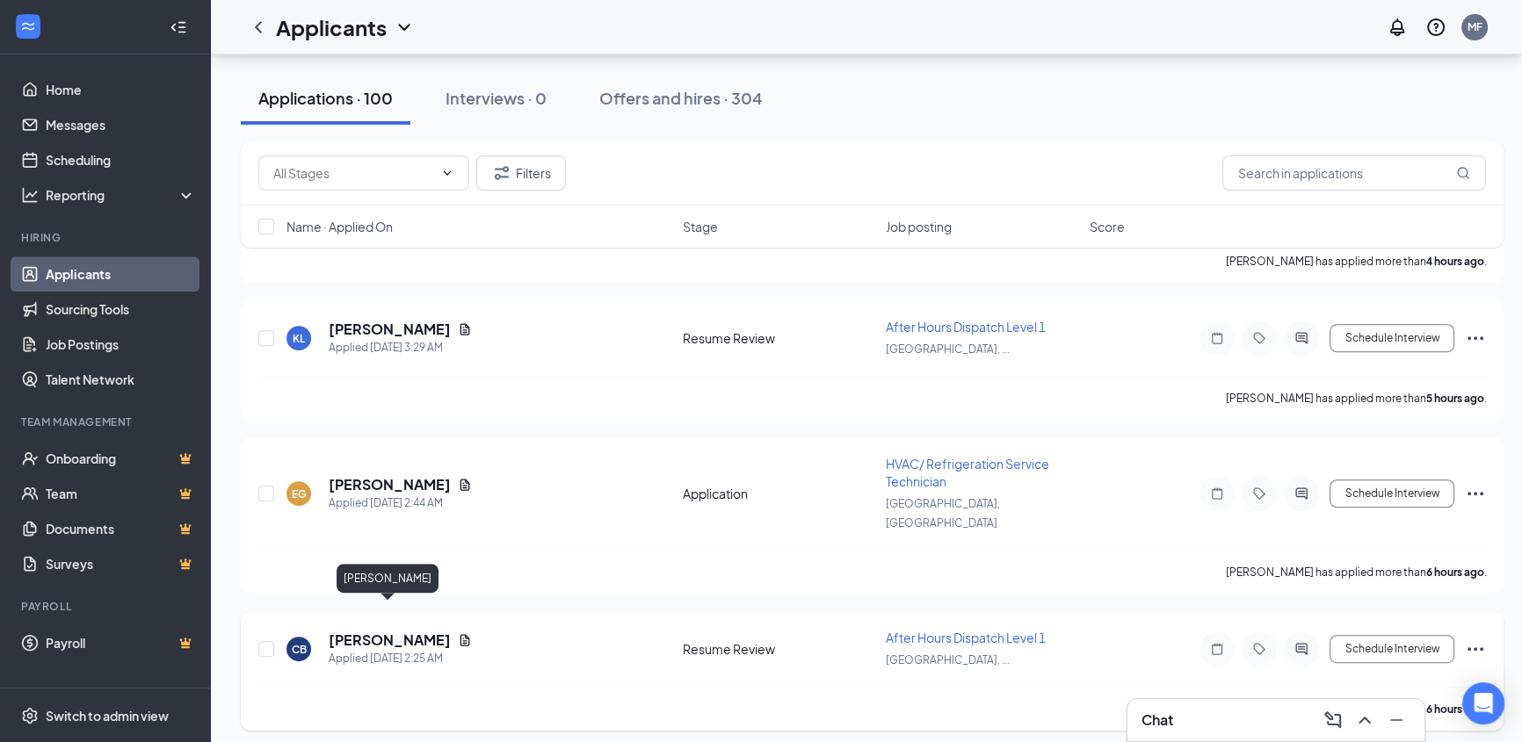
click at [380, 631] on h5 "[PERSON_NAME]" at bounding box center [390, 640] width 122 height 19
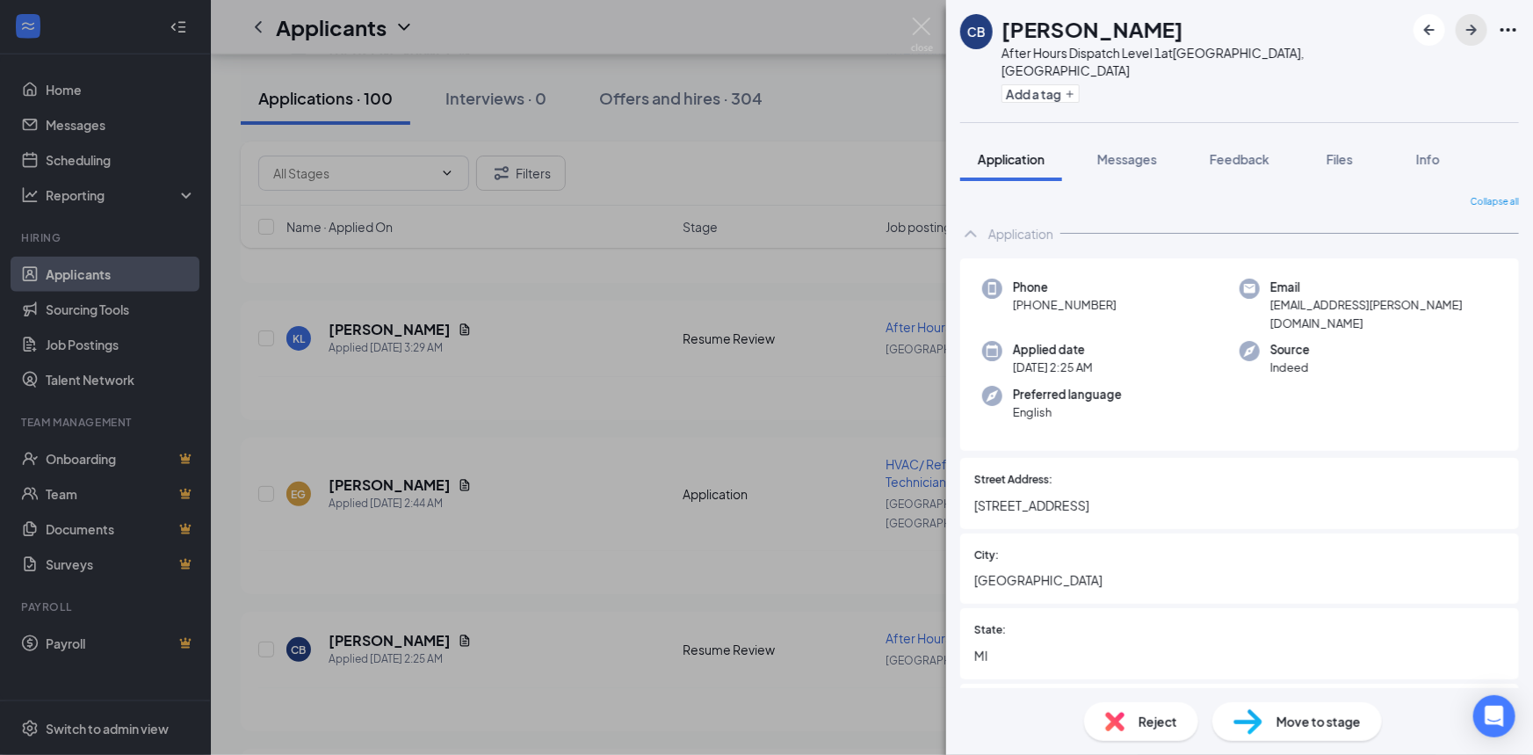
click at [1486, 30] on button "button" at bounding box center [1472, 30] width 32 height 32
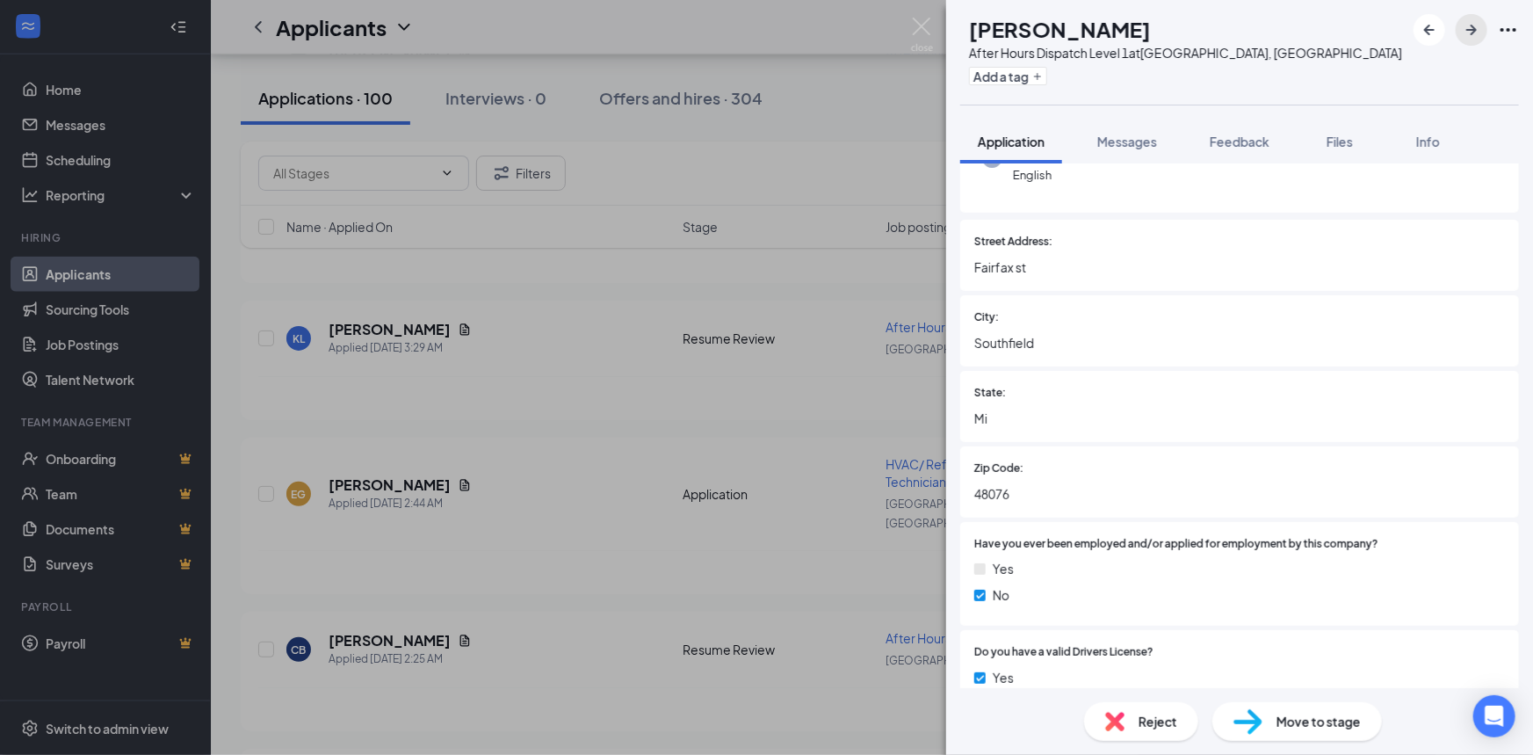
scroll to position [159, 0]
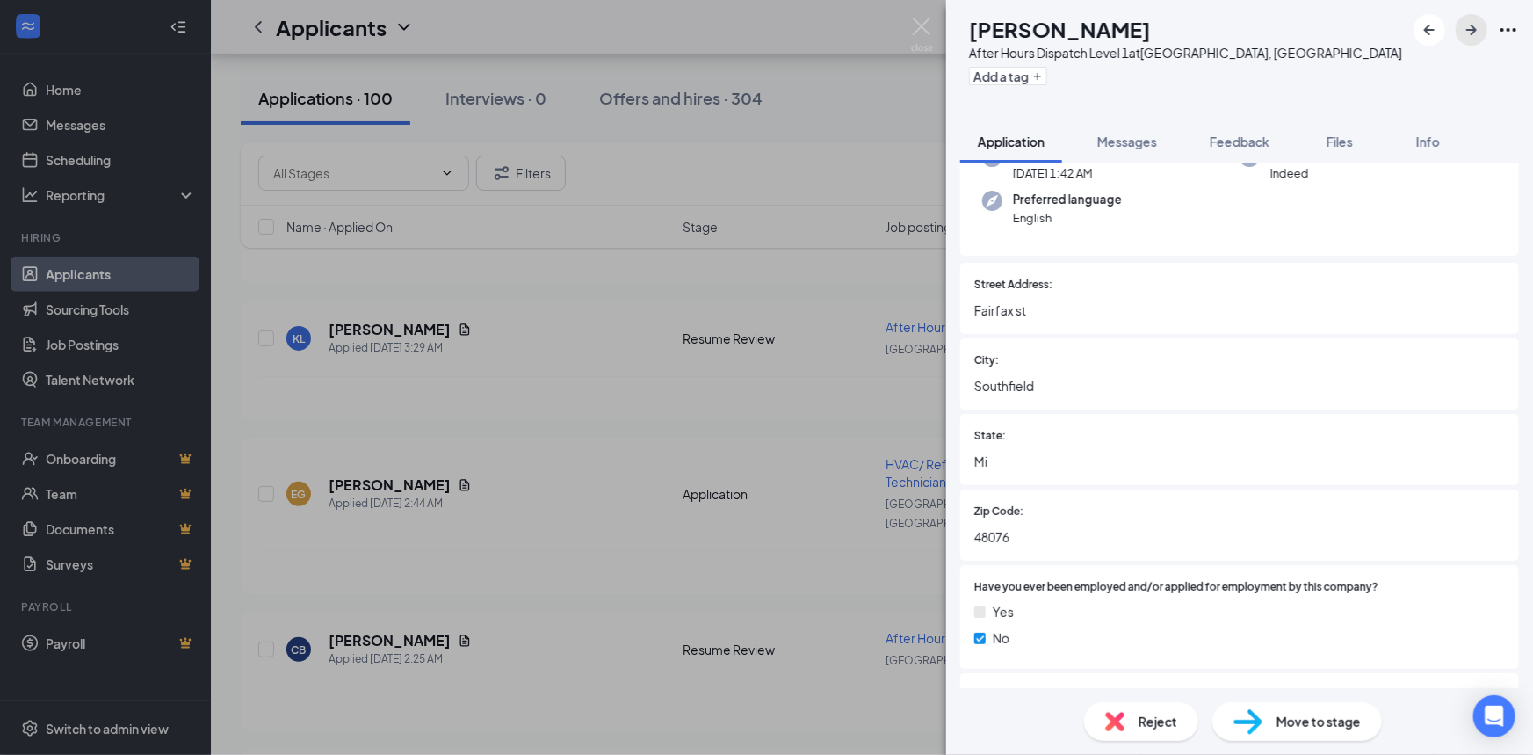
click at [1477, 35] on icon "ArrowRight" at bounding box center [1471, 29] width 21 height 21
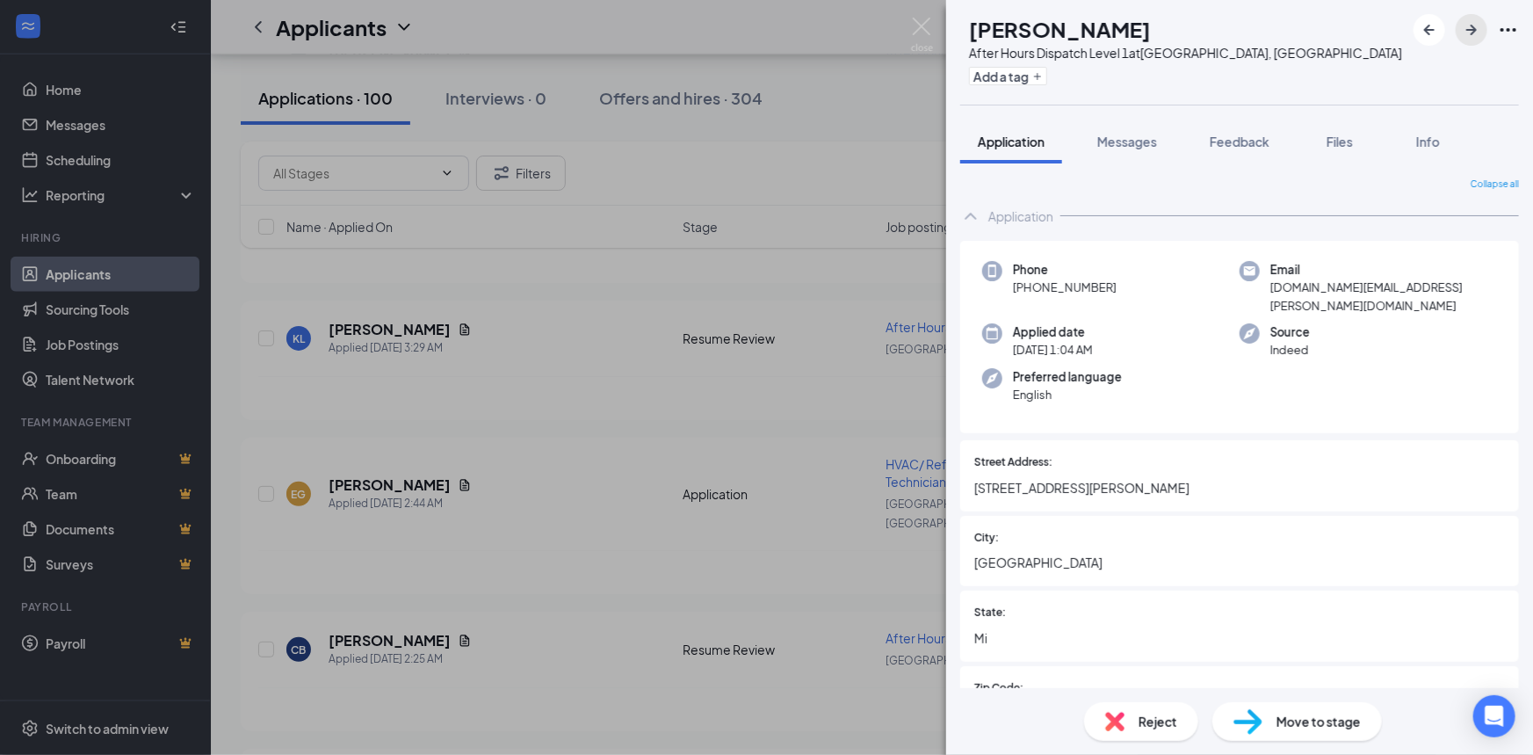
click at [1479, 18] on button "button" at bounding box center [1472, 30] width 32 height 32
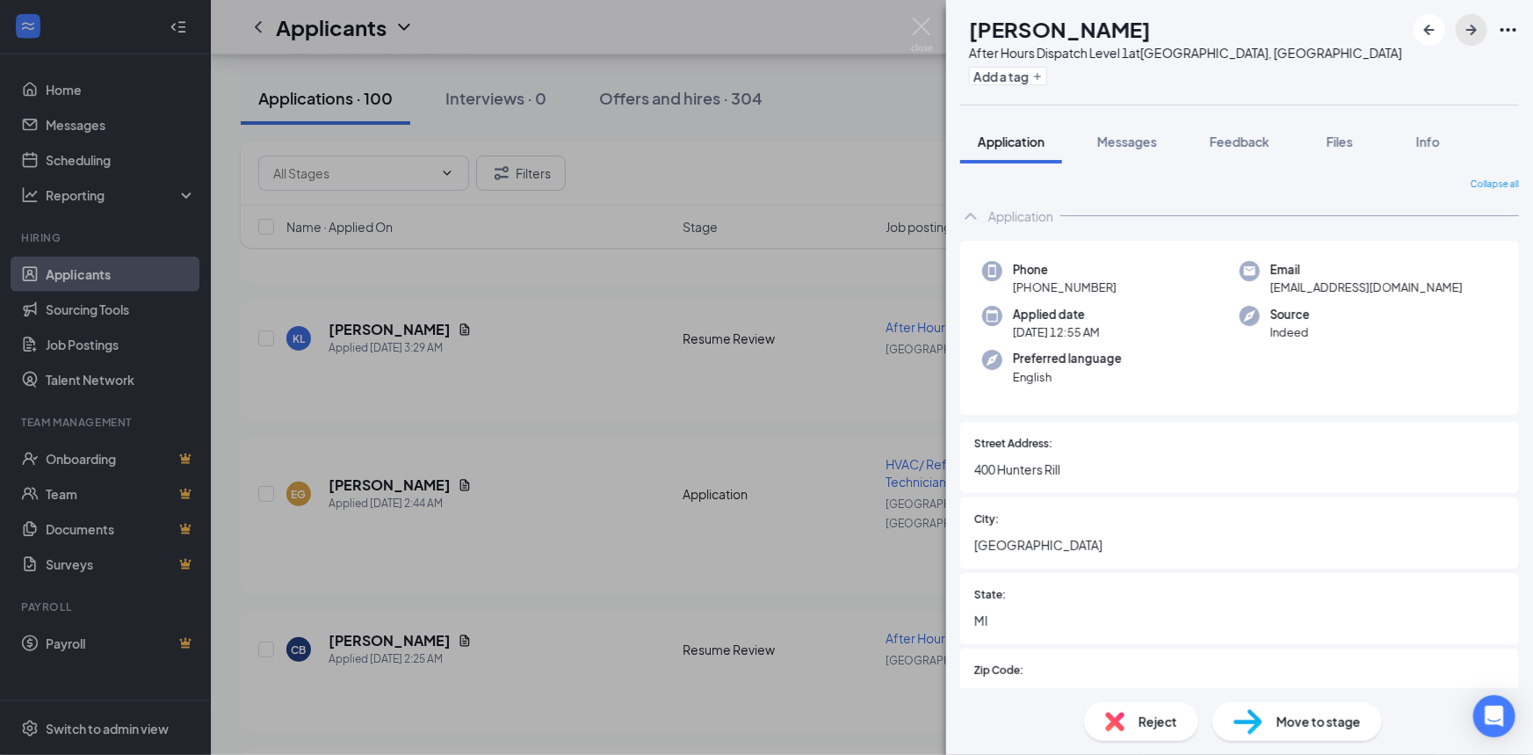
click at [1475, 21] on icon "ArrowRight" at bounding box center [1471, 29] width 21 height 21
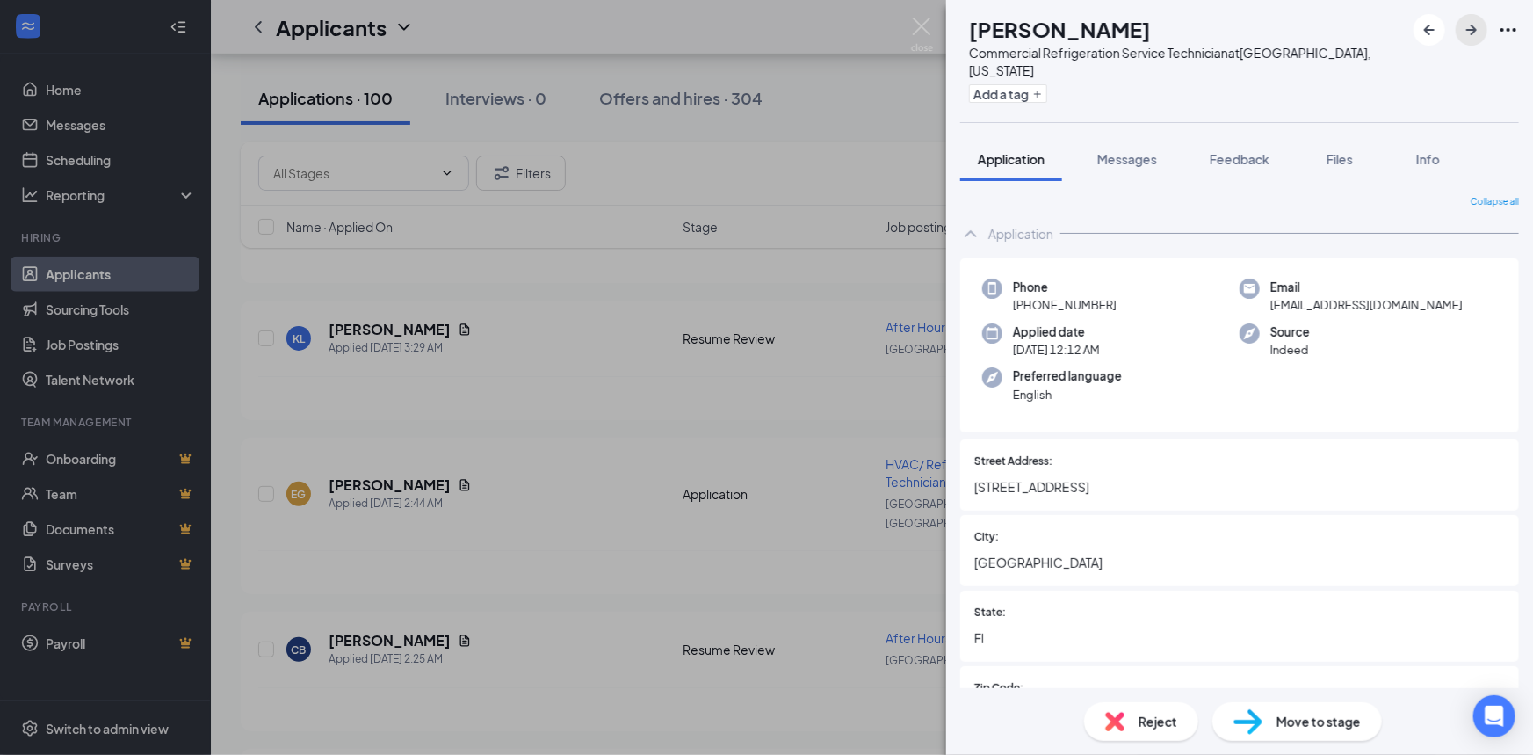
drag, startPoint x: 1475, startPoint y: 21, endPoint x: 1459, endPoint y: 49, distance: 32.3
click at [1458, 59] on div "NS NIZAM SIMPSON Commercial Refrigeration Service Technician at Fort Lauderdale…" at bounding box center [1239, 61] width 587 height 122
click at [1473, 26] on icon "ArrowRight" at bounding box center [1471, 30] width 11 height 11
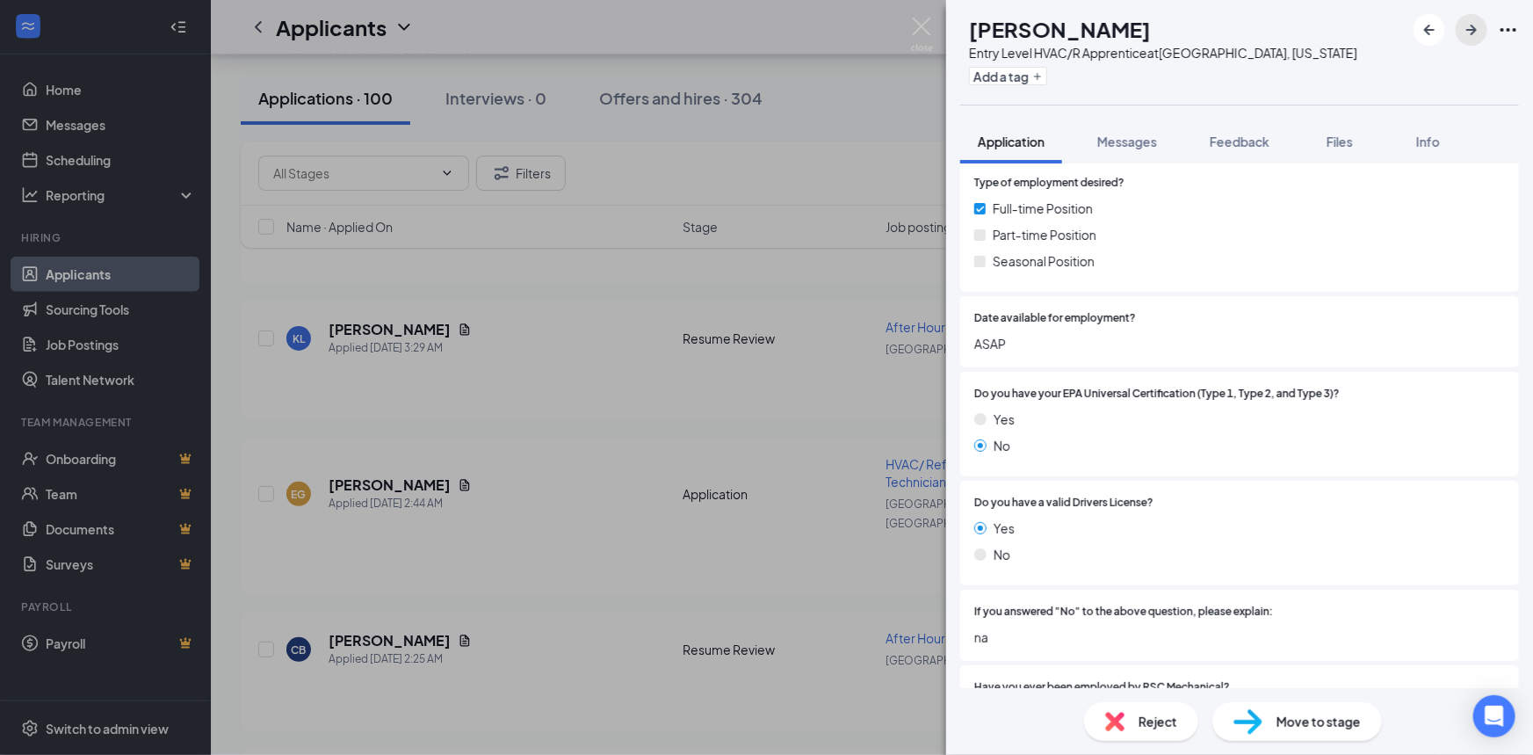
scroll to position [1118, 0]
